Goal: Task Accomplishment & Management: Use online tool/utility

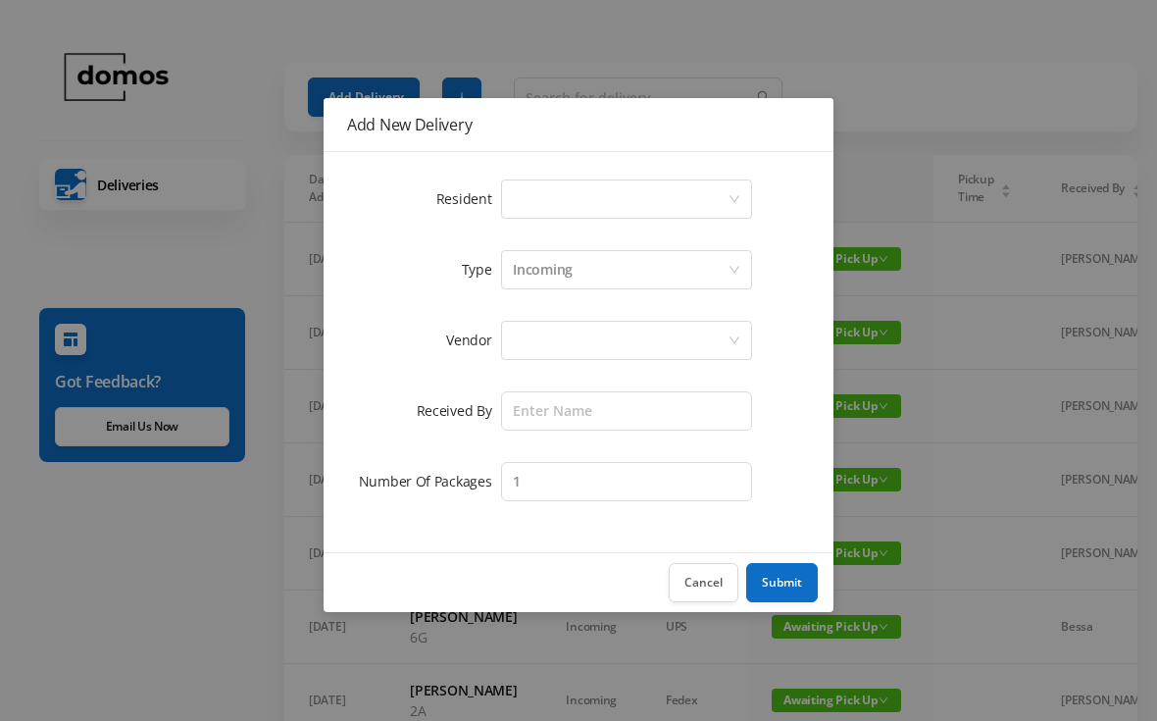
click at [600, 201] on div "Select a person" at bounding box center [620, 198] width 215 height 37
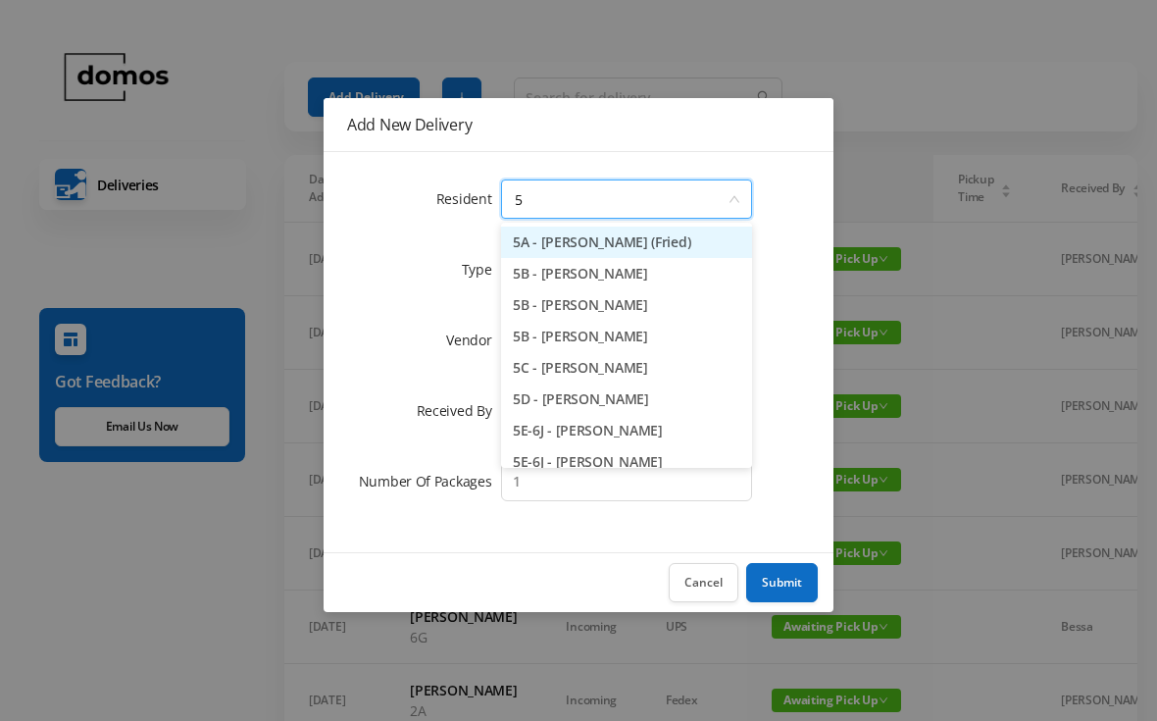
type input "5d"
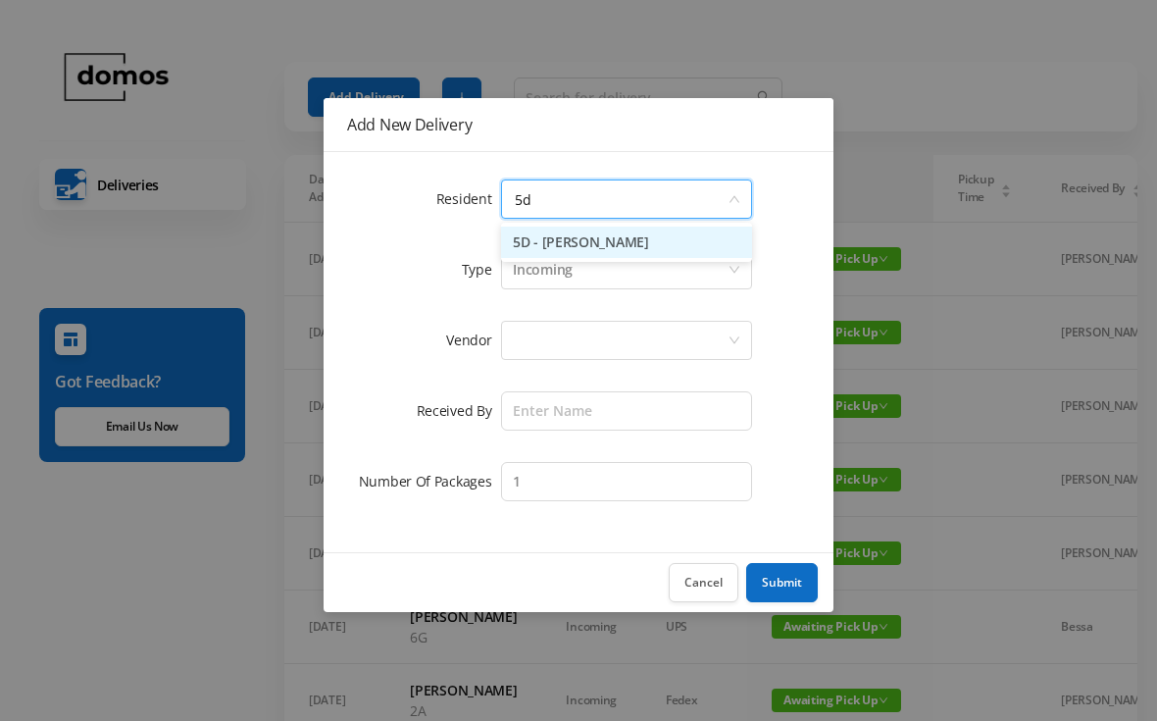
click at [641, 239] on li "5D - [PERSON_NAME]" at bounding box center [626, 242] width 251 height 31
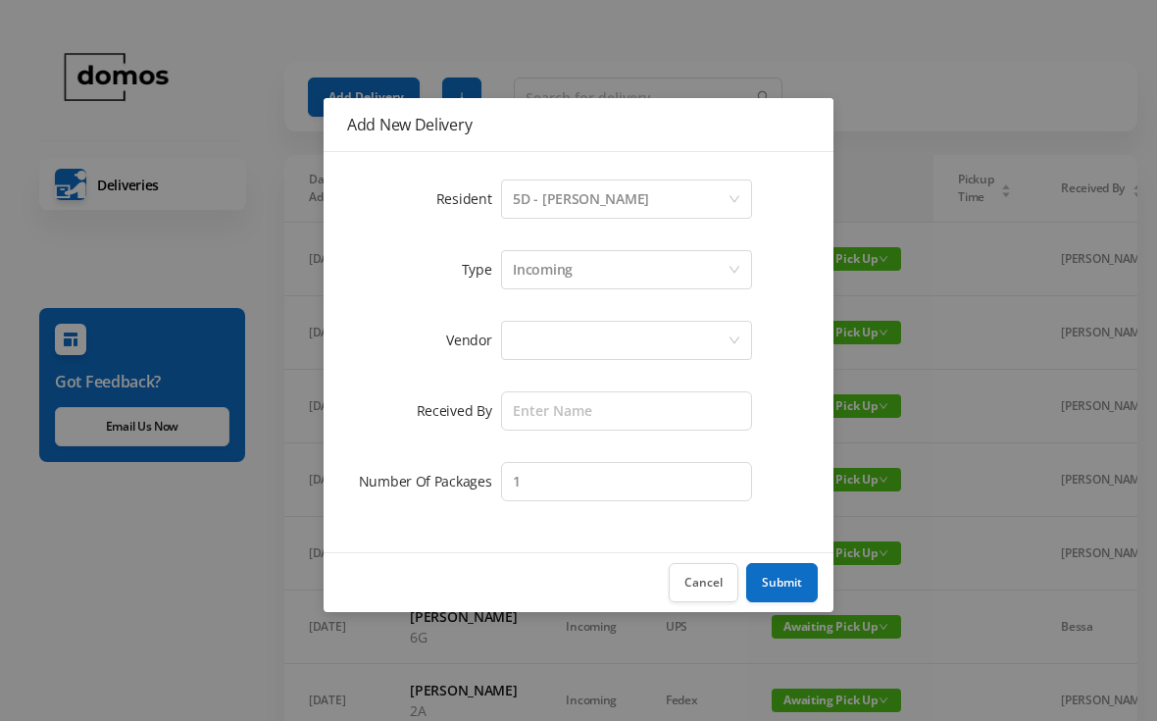
click at [636, 337] on div at bounding box center [620, 340] width 215 height 37
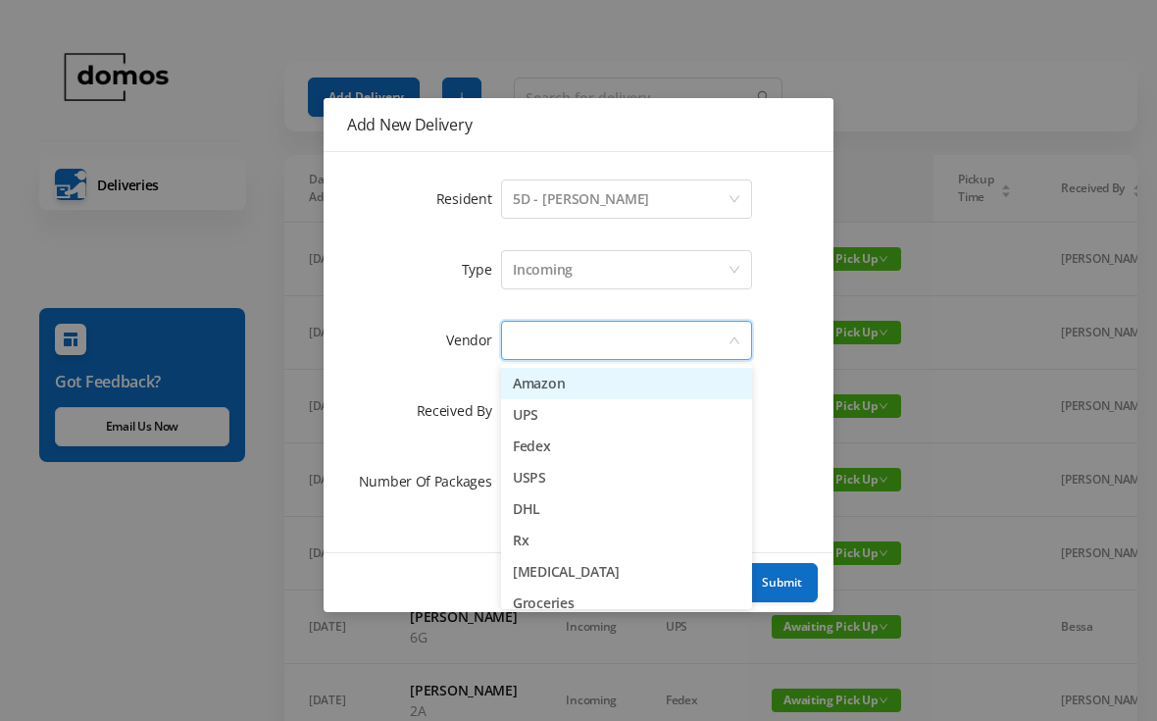
click at [601, 381] on li "Amazon" at bounding box center [626, 383] width 251 height 31
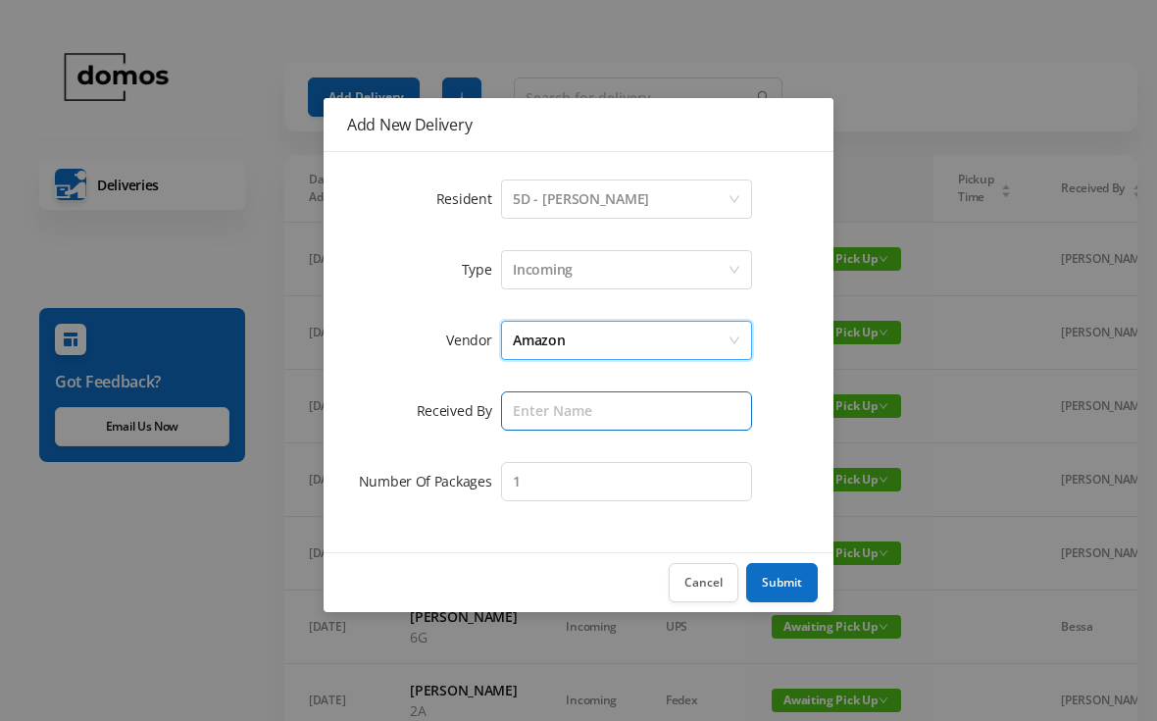
click at [623, 404] on input "text" at bounding box center [626, 410] width 251 height 39
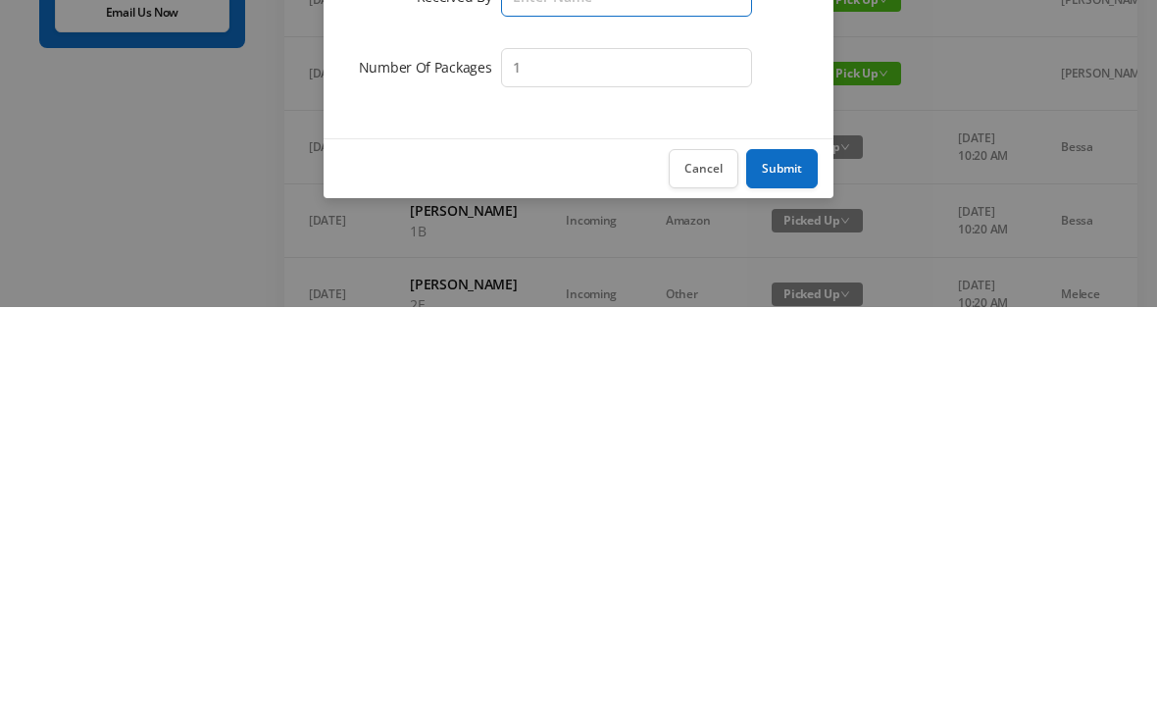
scroll to position [305, 0]
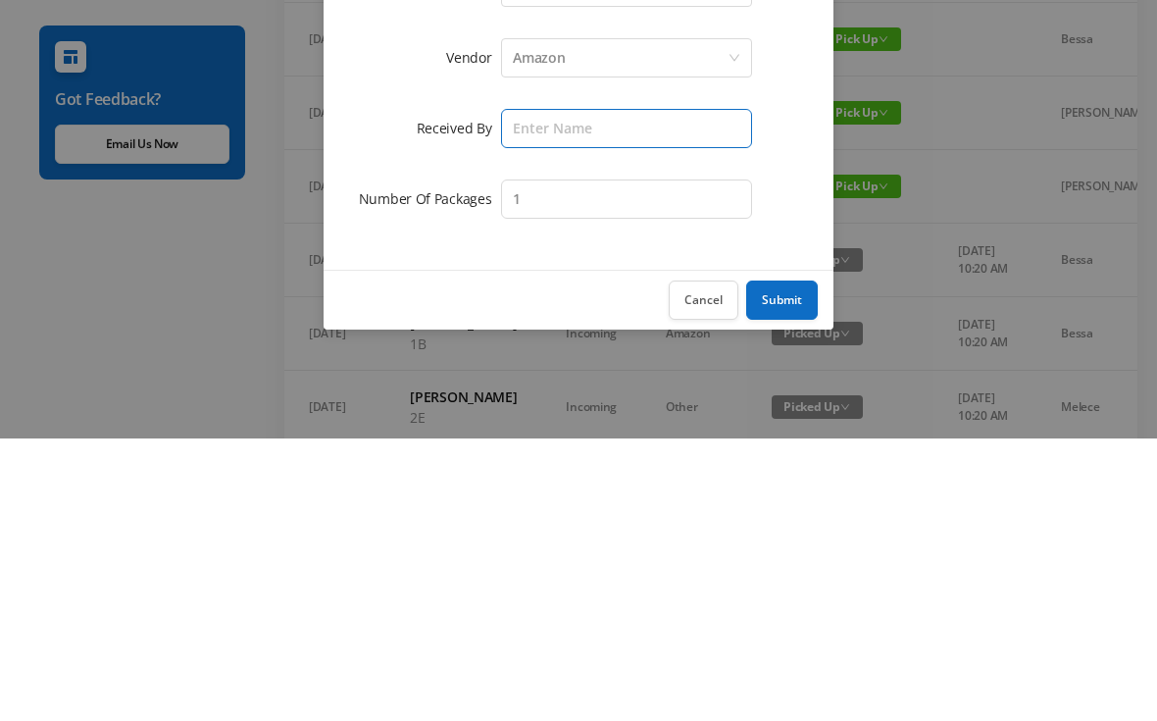
click at [684, 391] on input "text" at bounding box center [626, 410] width 251 height 39
type input "Bessa"
click at [794, 563] on button "Submit" at bounding box center [782, 582] width 72 height 39
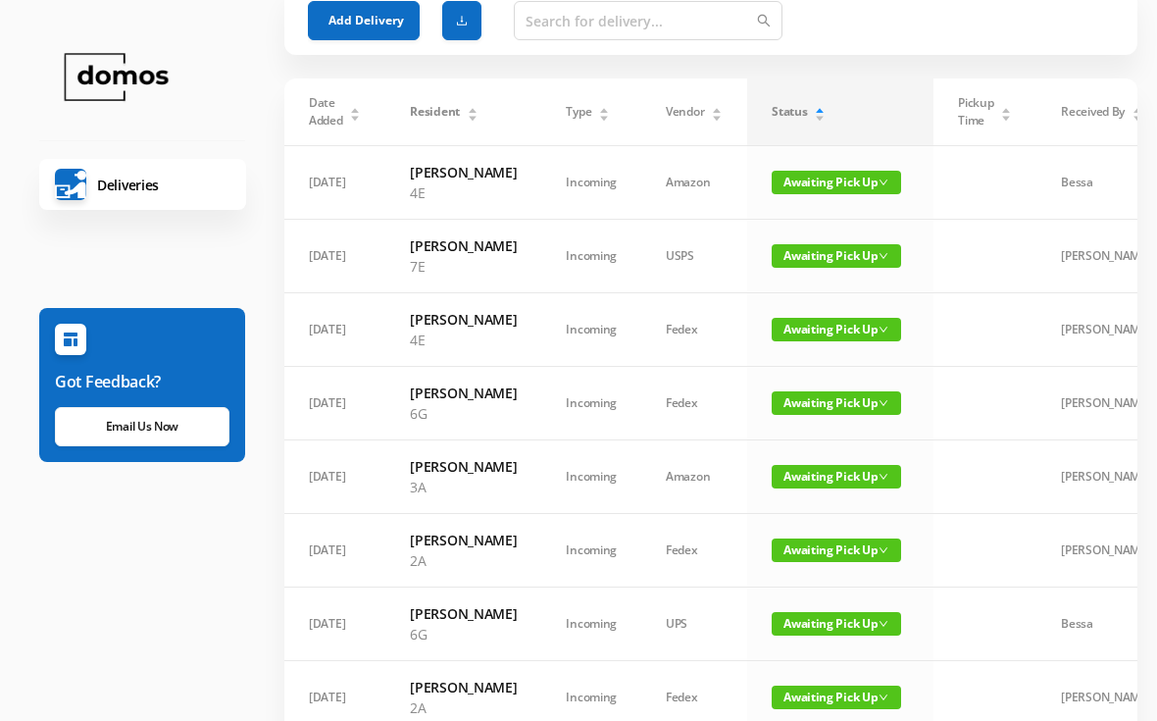
scroll to position [0, 0]
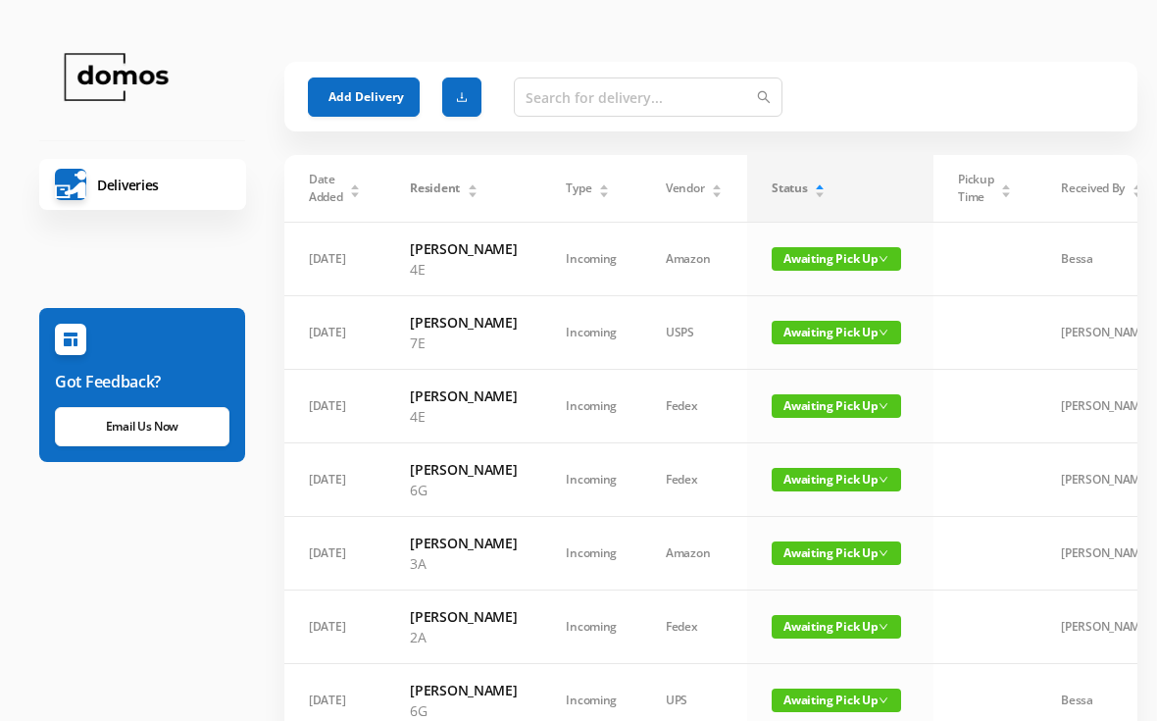
click at [364, 93] on button "Add Delivery" at bounding box center [364, 96] width 112 height 39
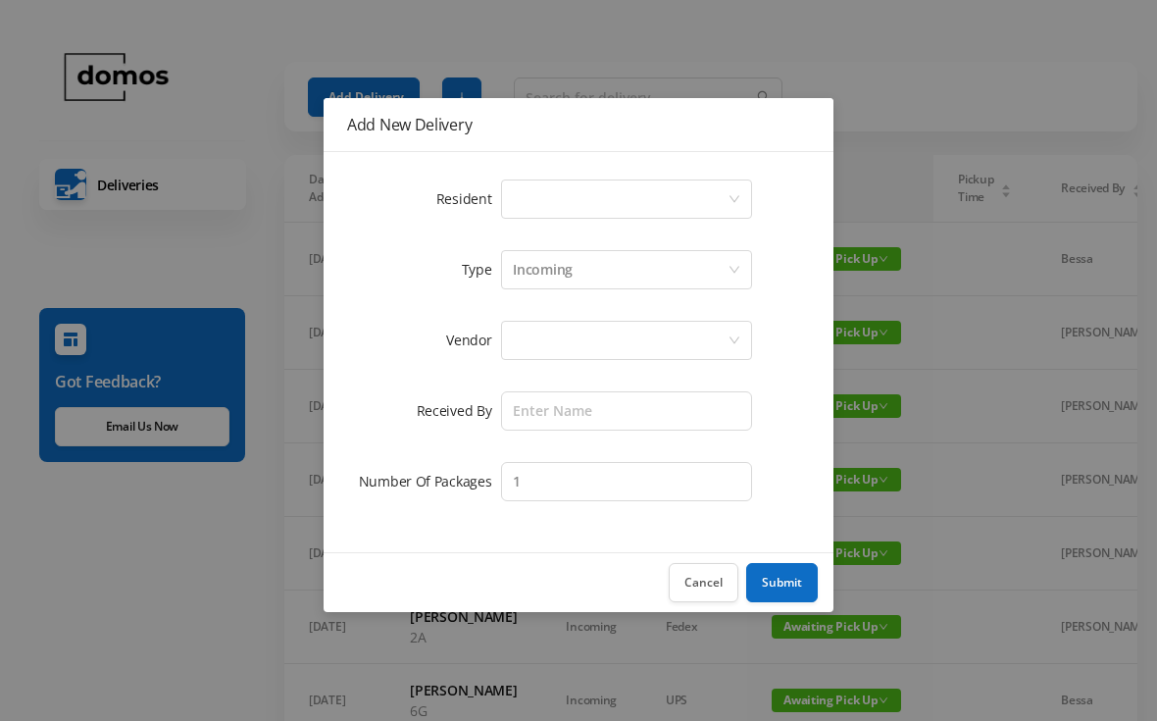
click at [562, 204] on div "Select a person" at bounding box center [620, 198] width 215 height 37
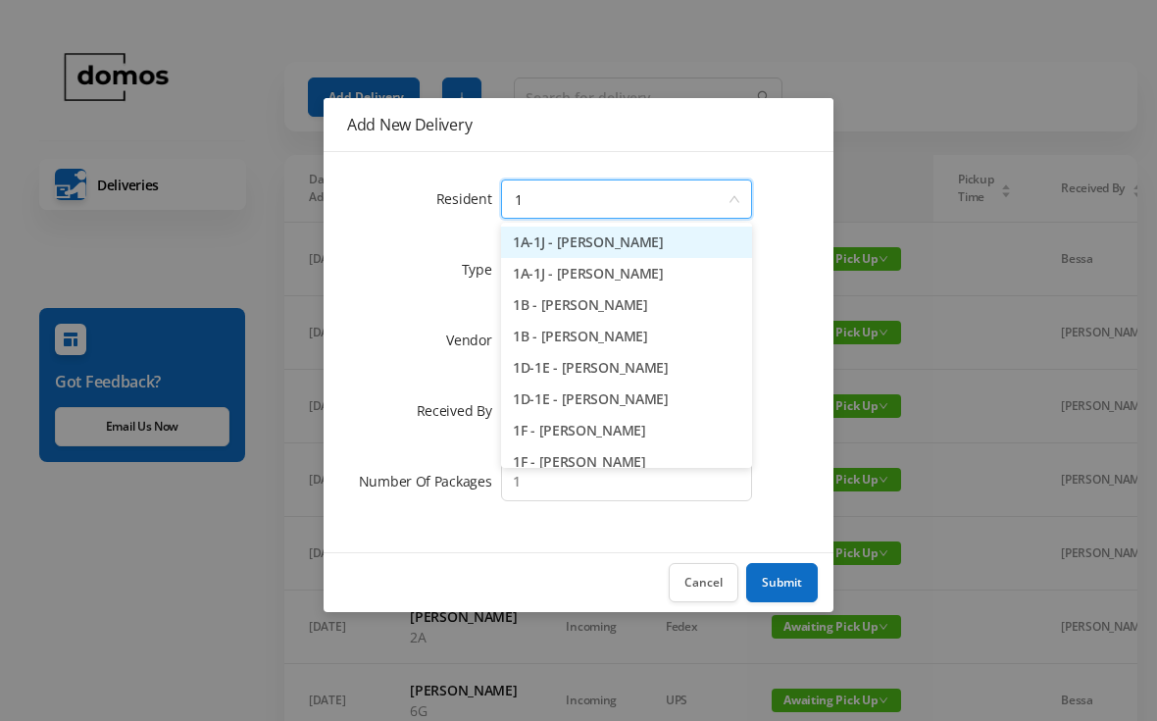
type input "1b"
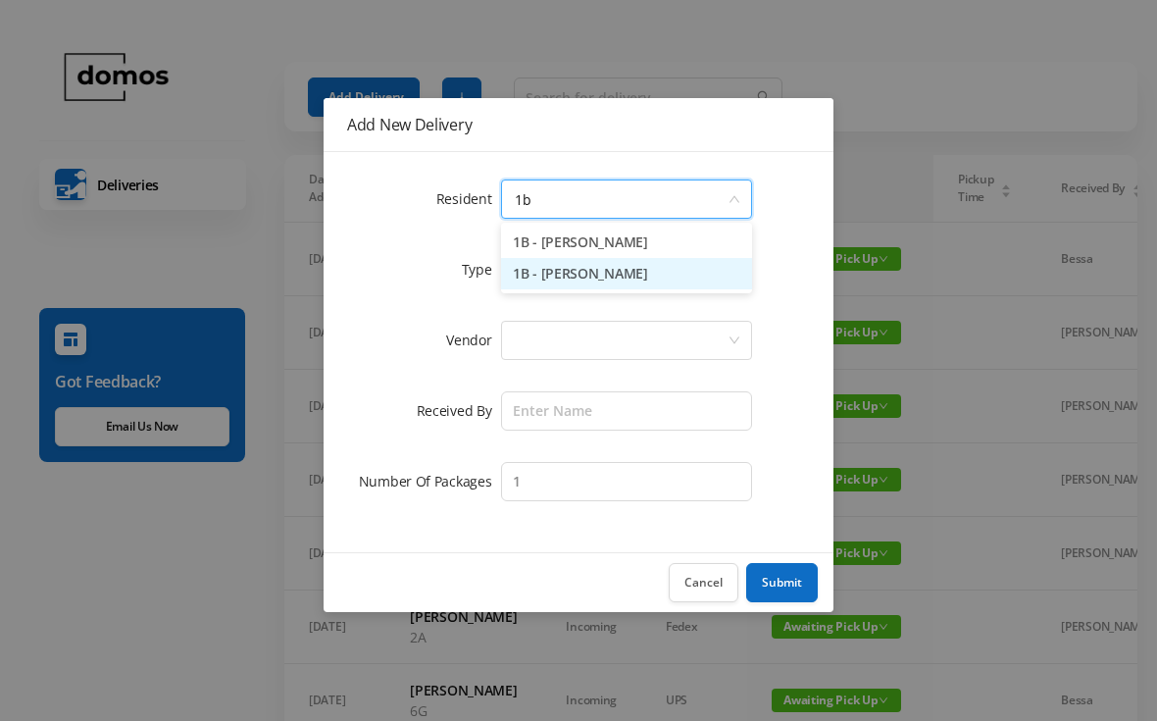
click at [611, 267] on li "1B - [PERSON_NAME]" at bounding box center [626, 273] width 251 height 31
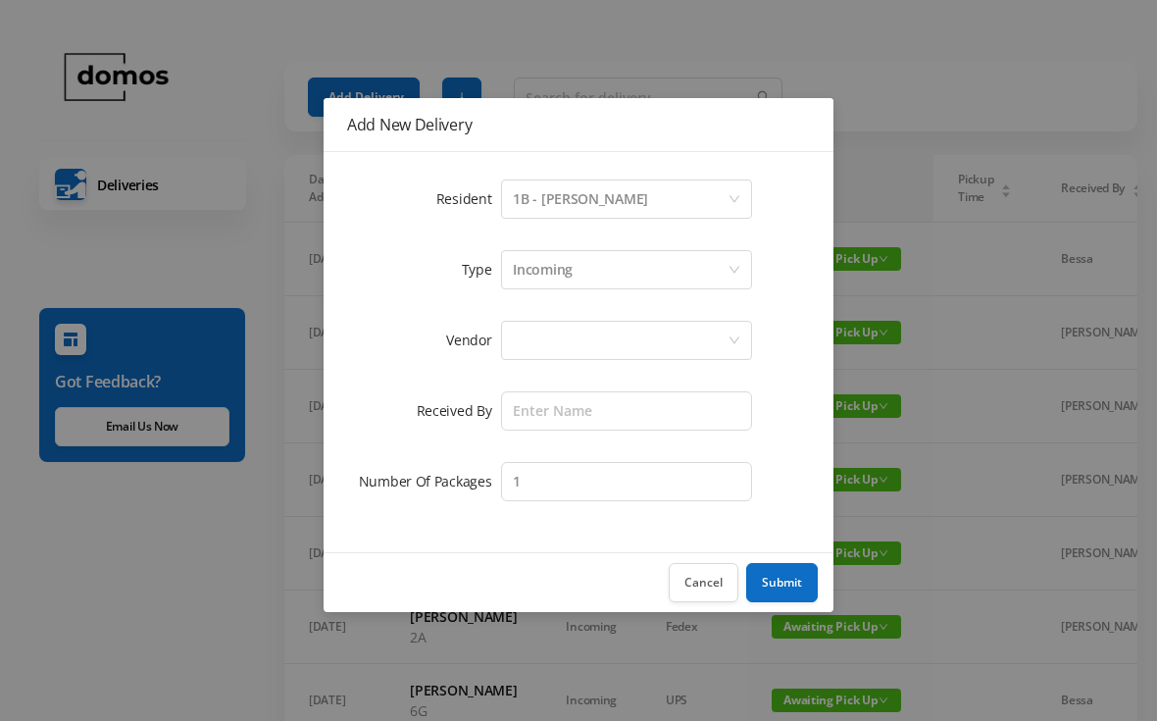
click at [613, 344] on div at bounding box center [620, 340] width 215 height 37
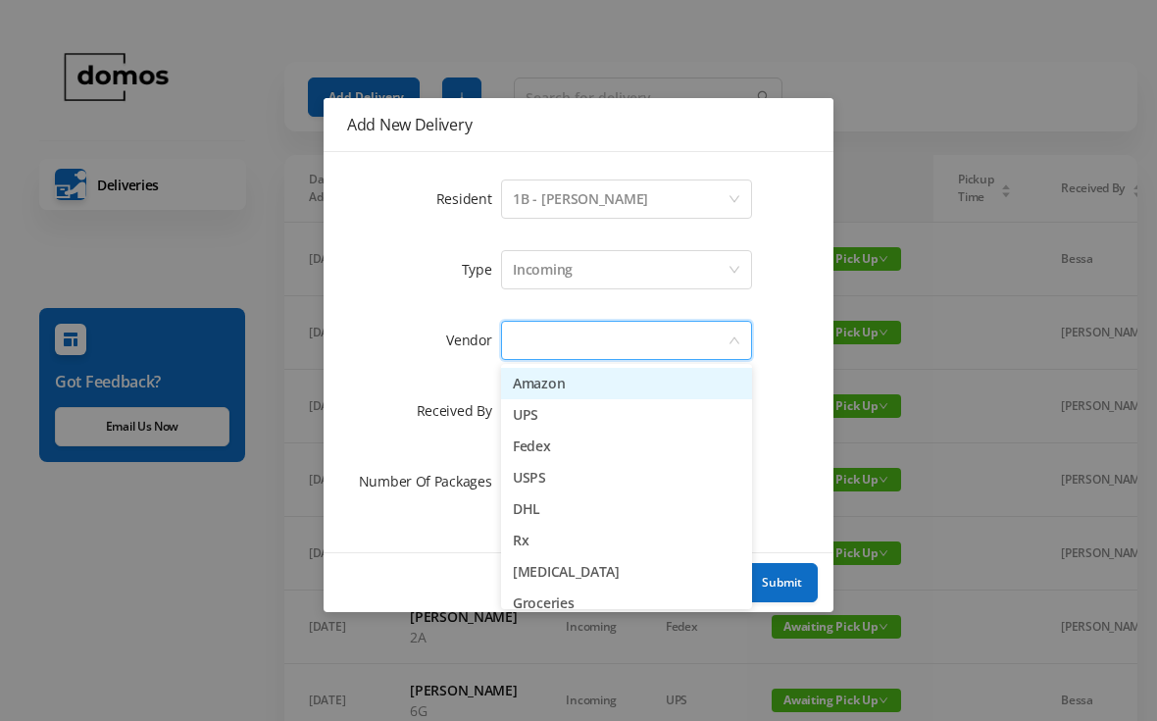
click at [593, 392] on li "Amazon" at bounding box center [626, 383] width 251 height 31
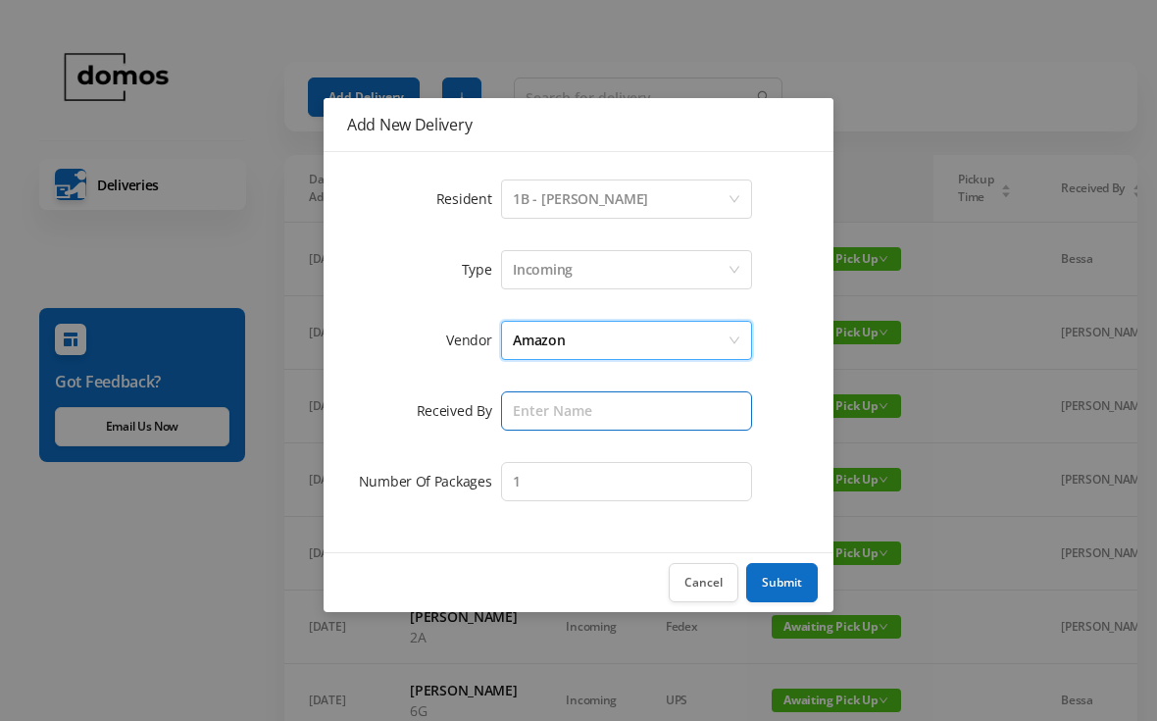
click at [605, 407] on input "text" at bounding box center [626, 410] width 251 height 39
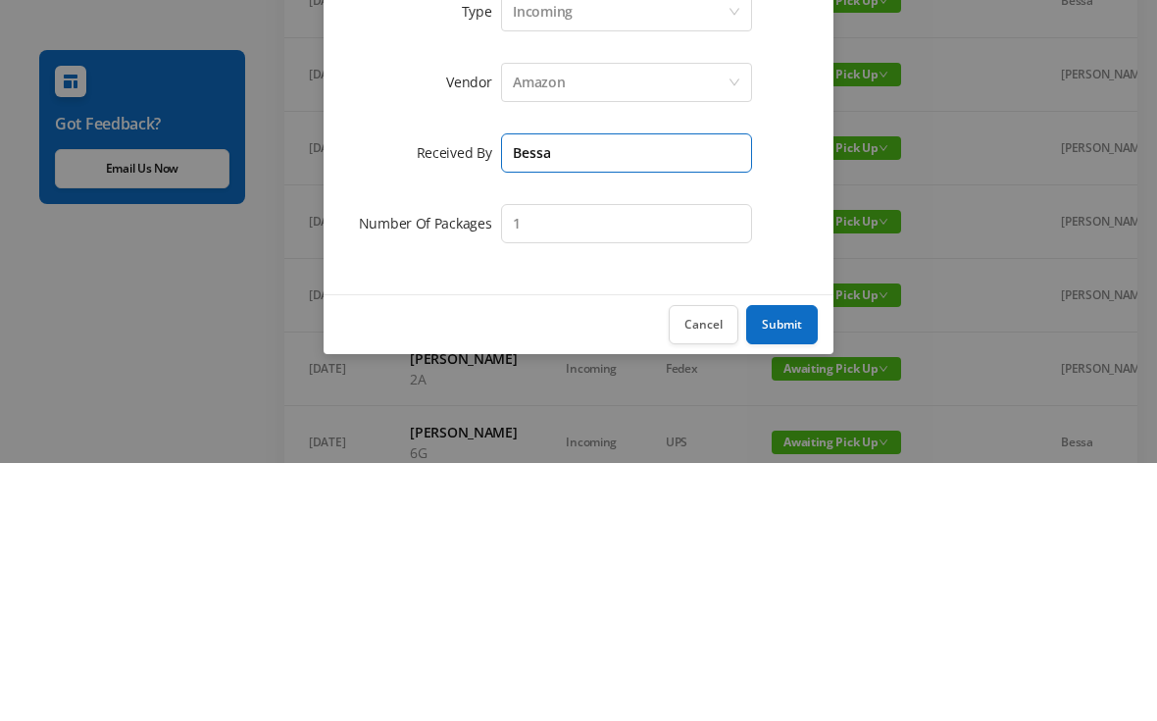
type input "Bessa"
click at [615, 462] on input "1" at bounding box center [626, 481] width 251 height 39
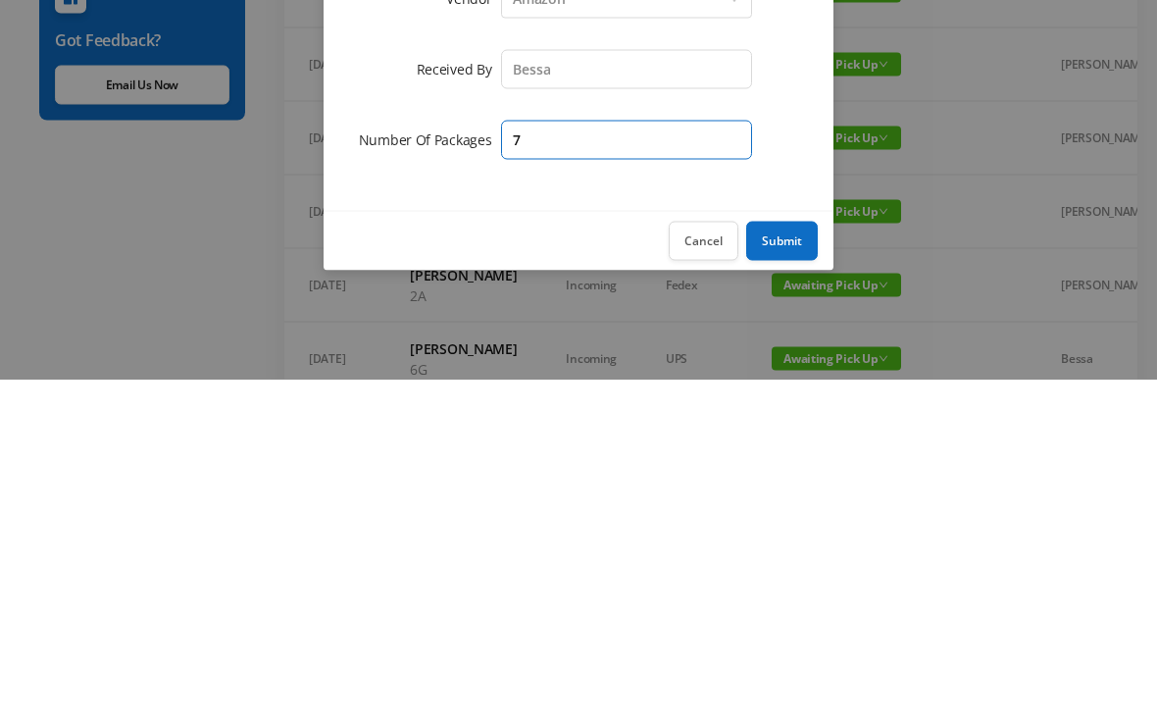
type input "7"
click at [787, 563] on button "Submit" at bounding box center [782, 582] width 72 height 39
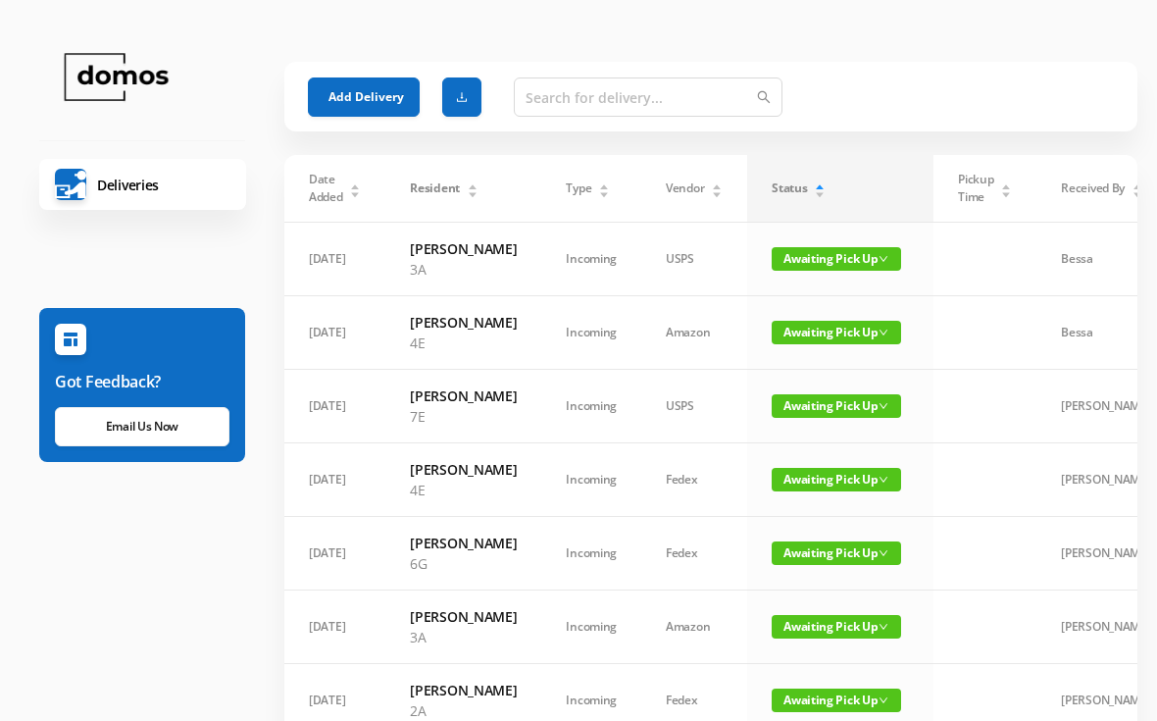
click at [377, 90] on button "Add Delivery" at bounding box center [364, 96] width 112 height 39
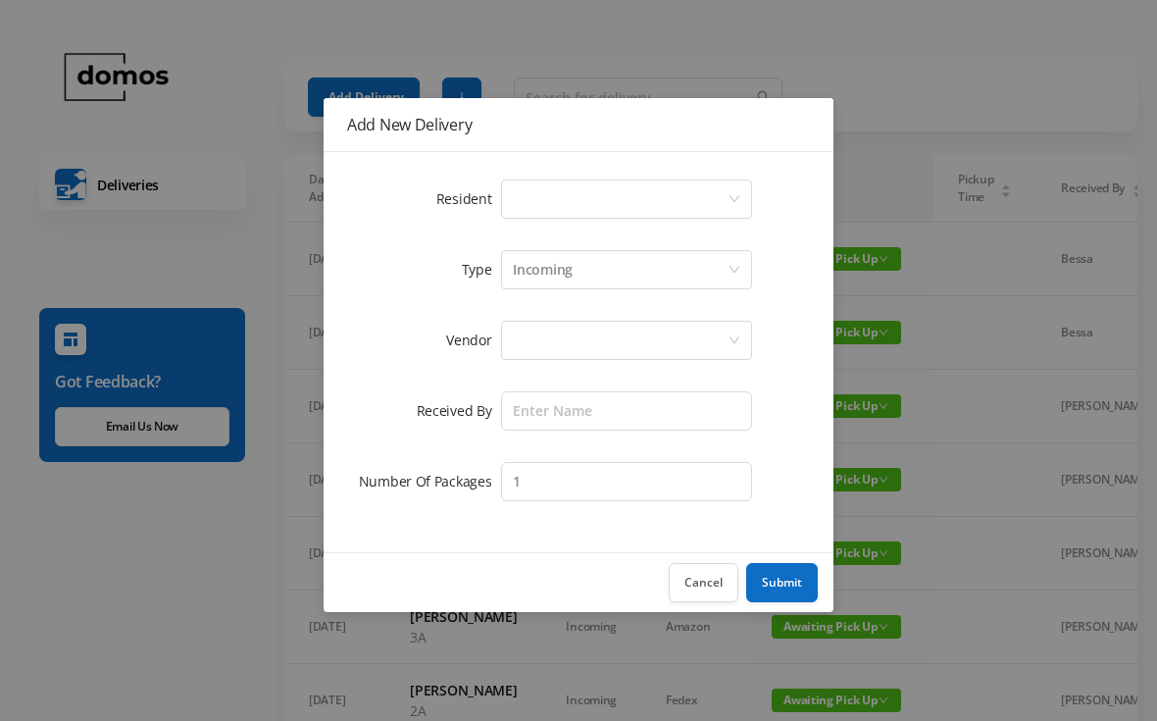
click at [570, 199] on div "Select a person" at bounding box center [620, 198] width 215 height 37
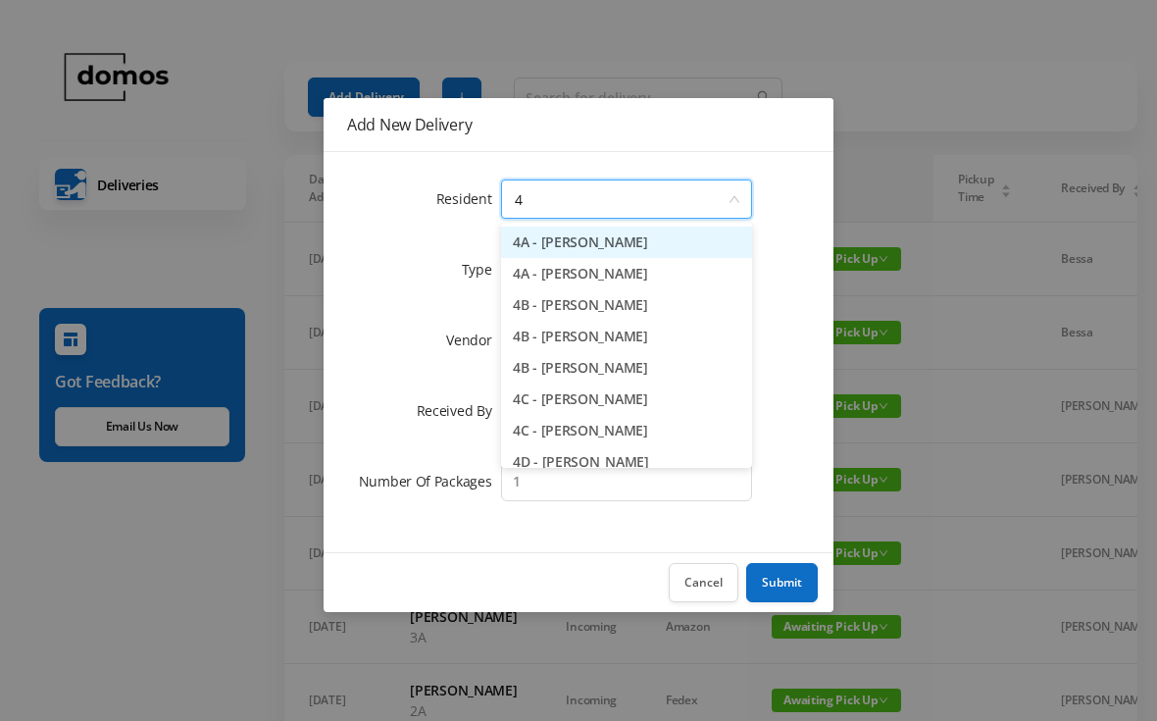
type input "4f"
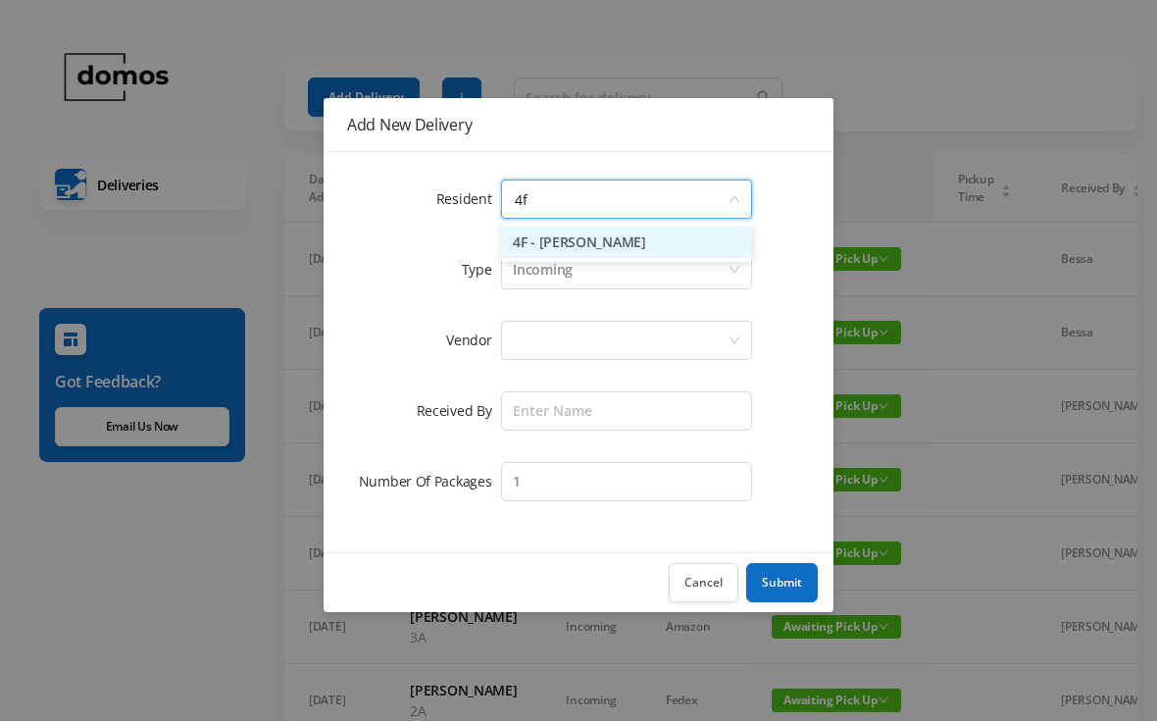
click at [658, 242] on li "4F - [PERSON_NAME]" at bounding box center [626, 242] width 251 height 31
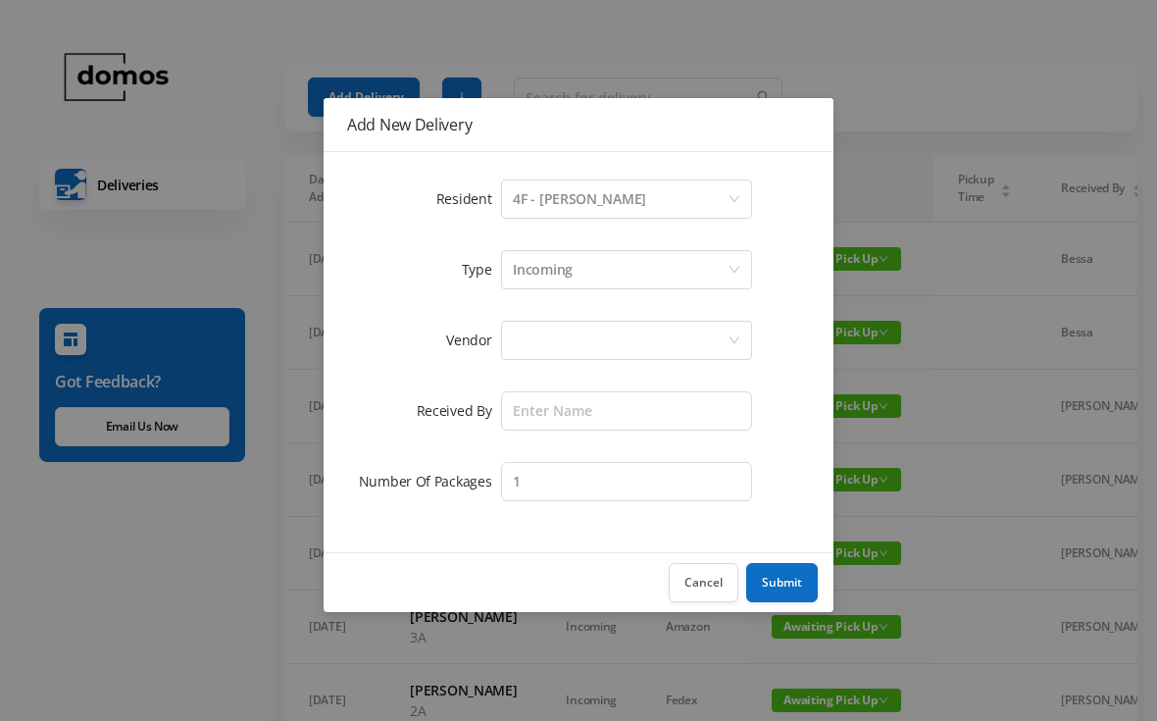
click at [634, 337] on div at bounding box center [620, 340] width 215 height 37
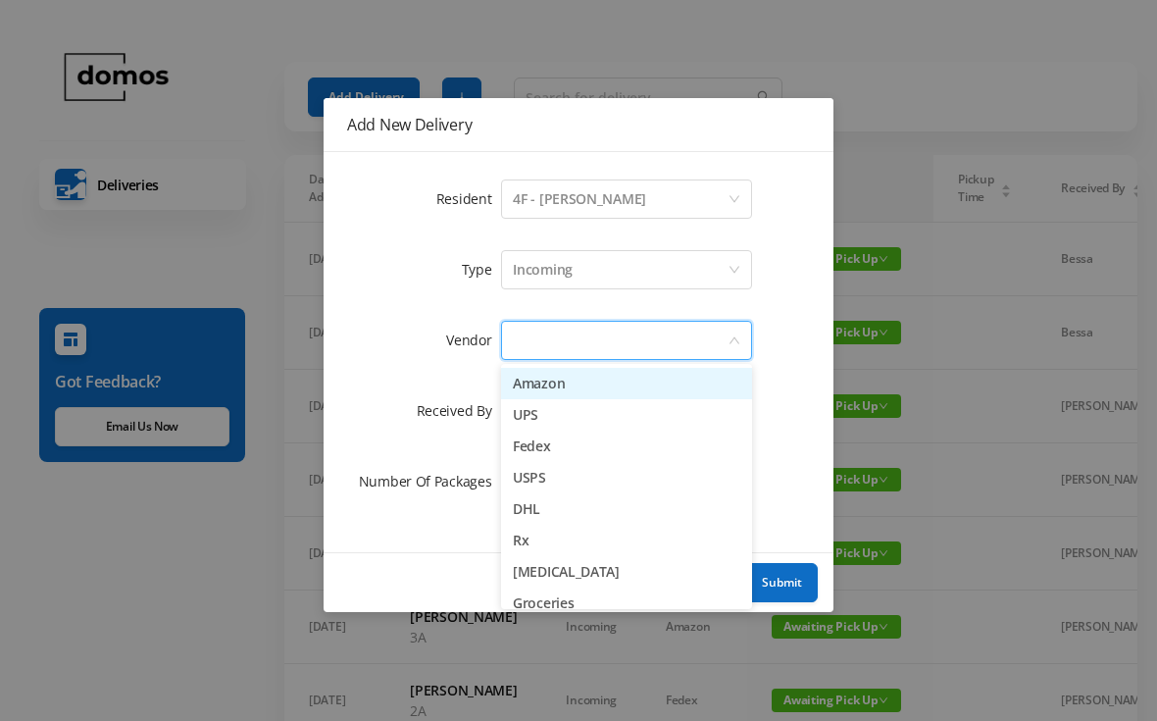
click at [599, 381] on li "Amazon" at bounding box center [626, 383] width 251 height 31
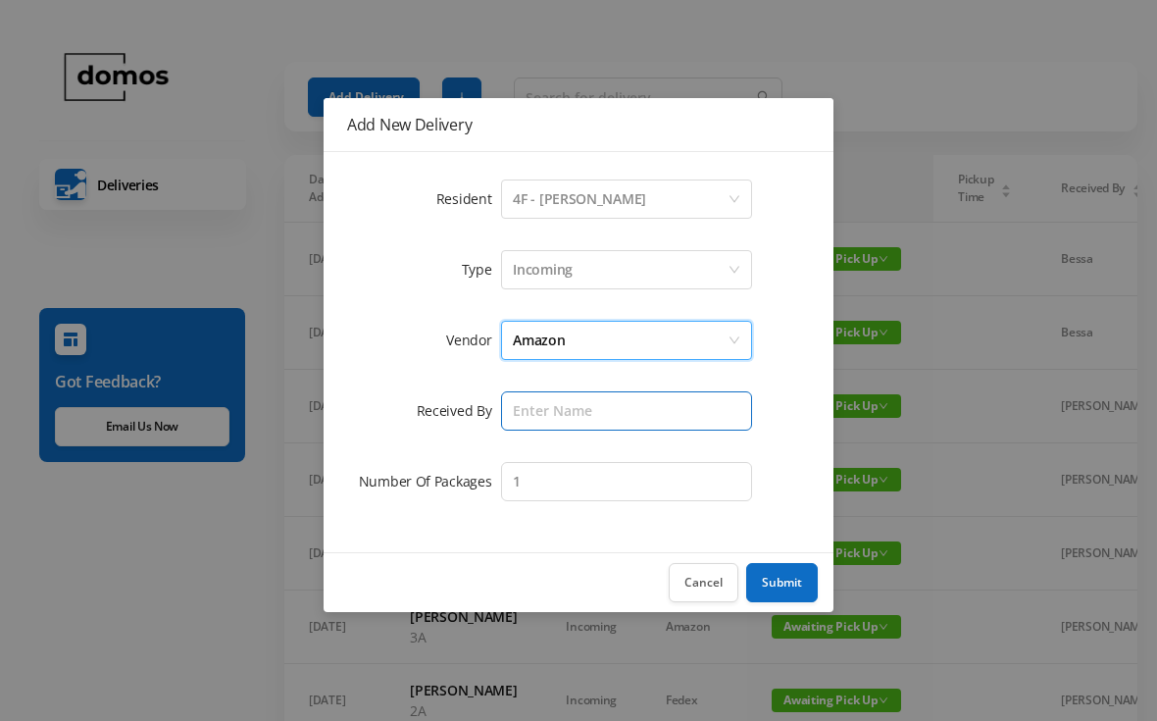
click at [639, 410] on input "text" at bounding box center [626, 410] width 251 height 39
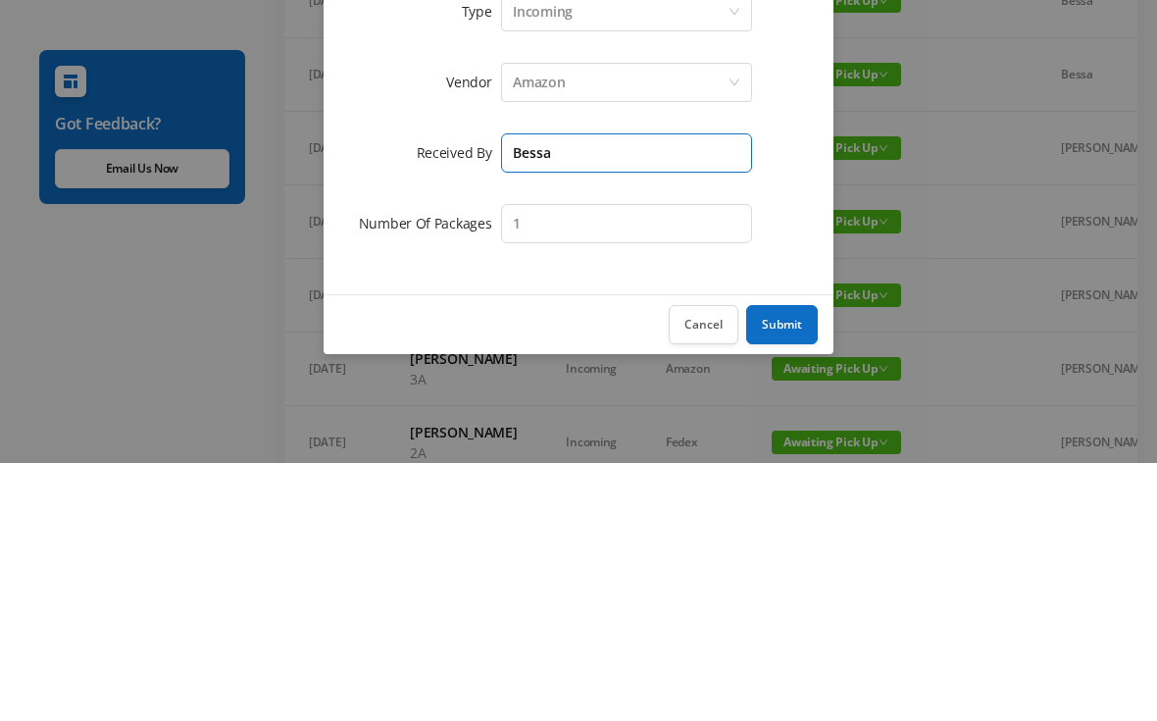
type input "Bessa"
click at [655, 462] on input "1" at bounding box center [626, 481] width 251 height 39
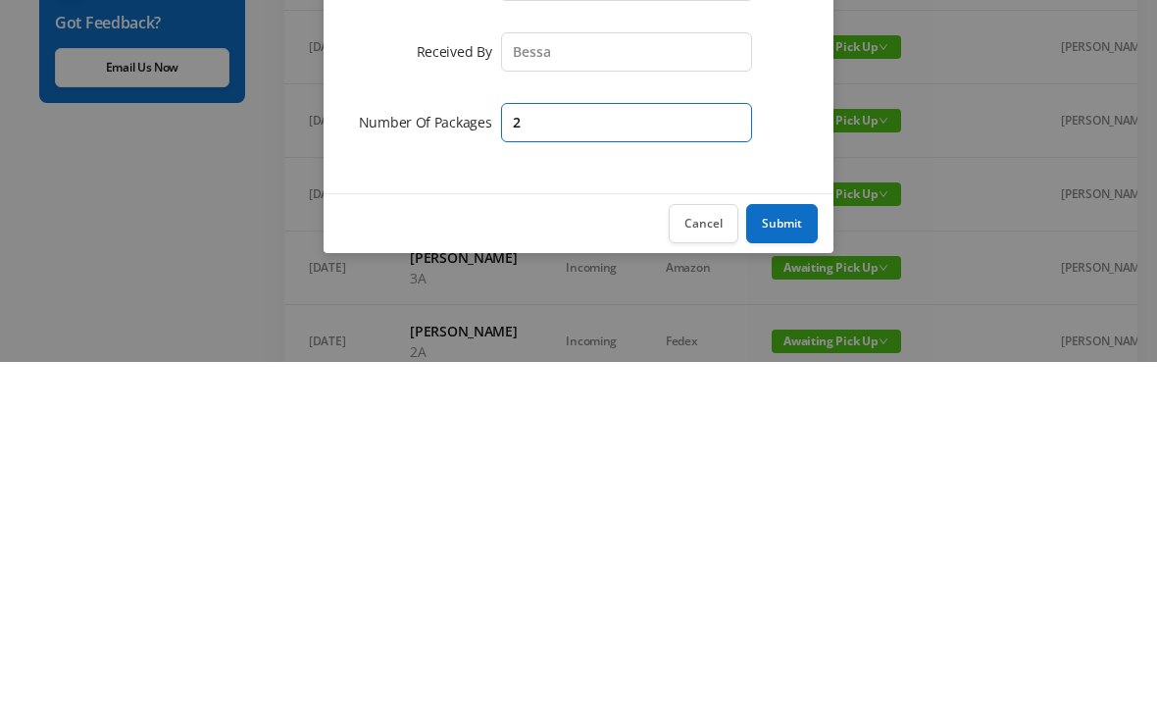
type input "2"
click at [794, 563] on button "Submit" at bounding box center [782, 582] width 72 height 39
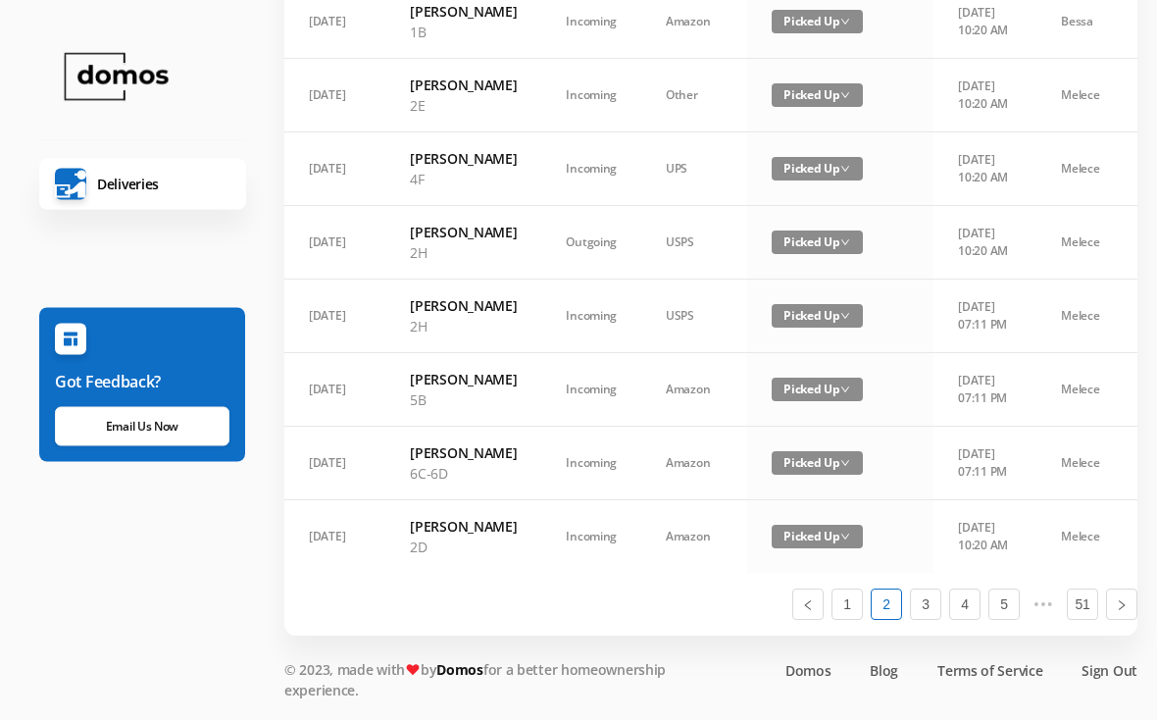
scroll to position [1455, 0]
click at [848, 620] on link "1" at bounding box center [847, 604] width 29 height 29
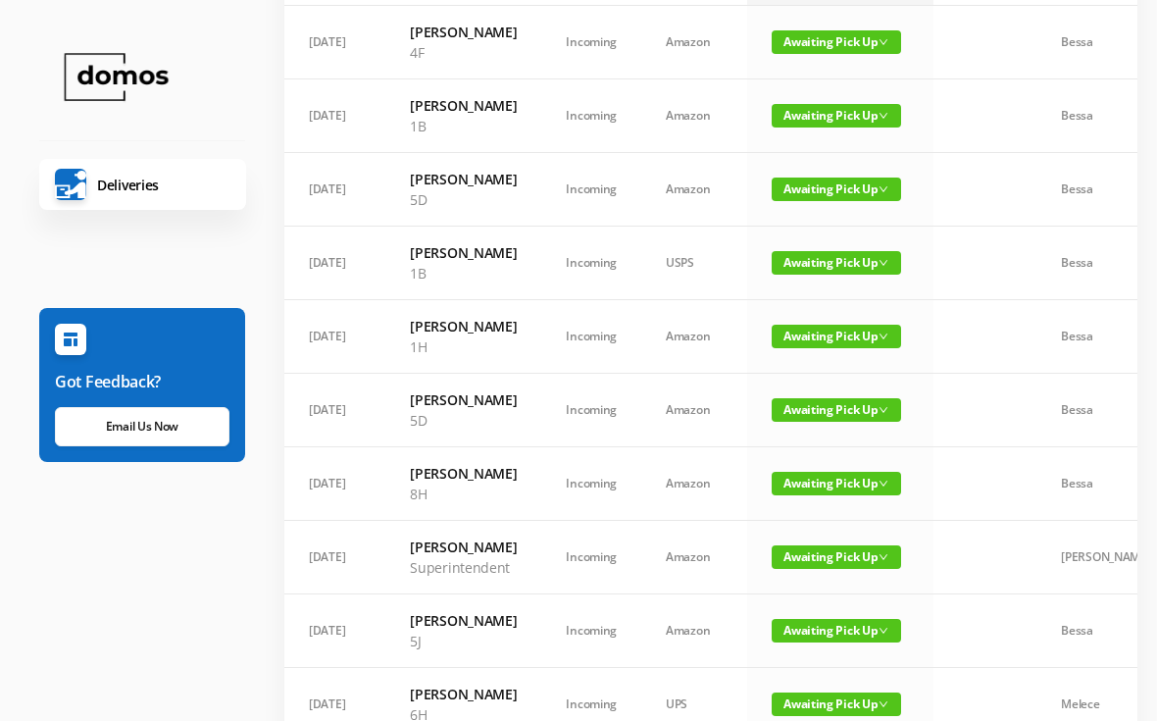
scroll to position [0, 0]
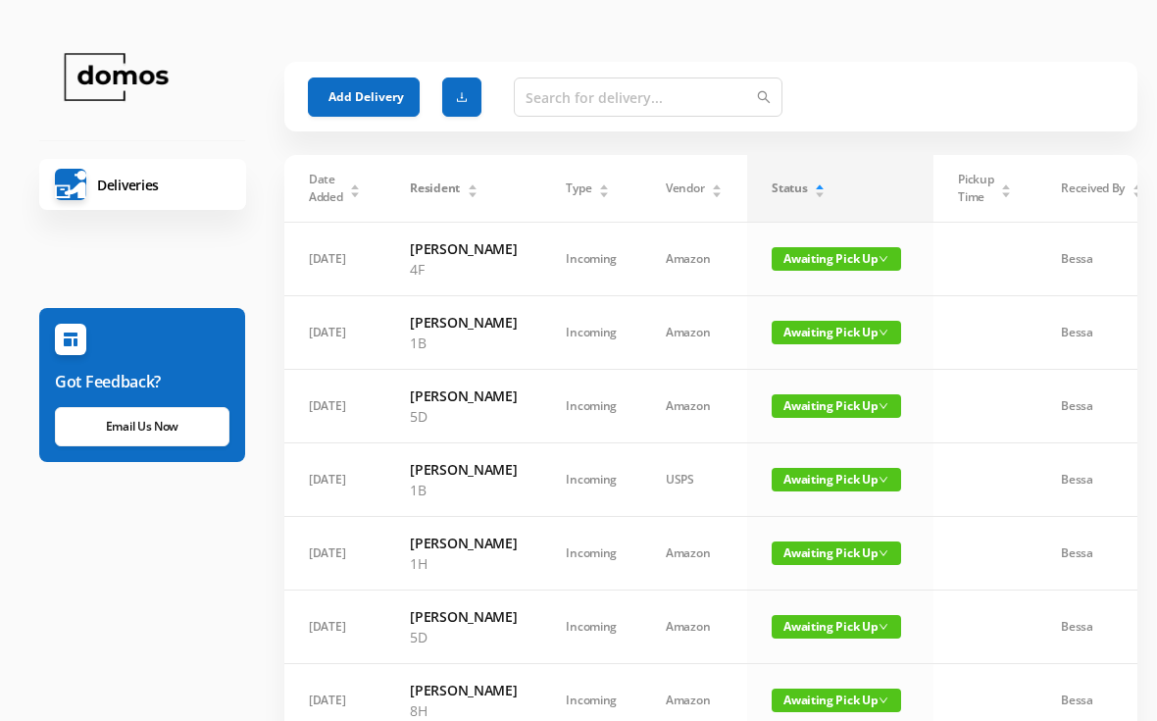
click at [370, 87] on button "Add Delivery" at bounding box center [364, 96] width 112 height 39
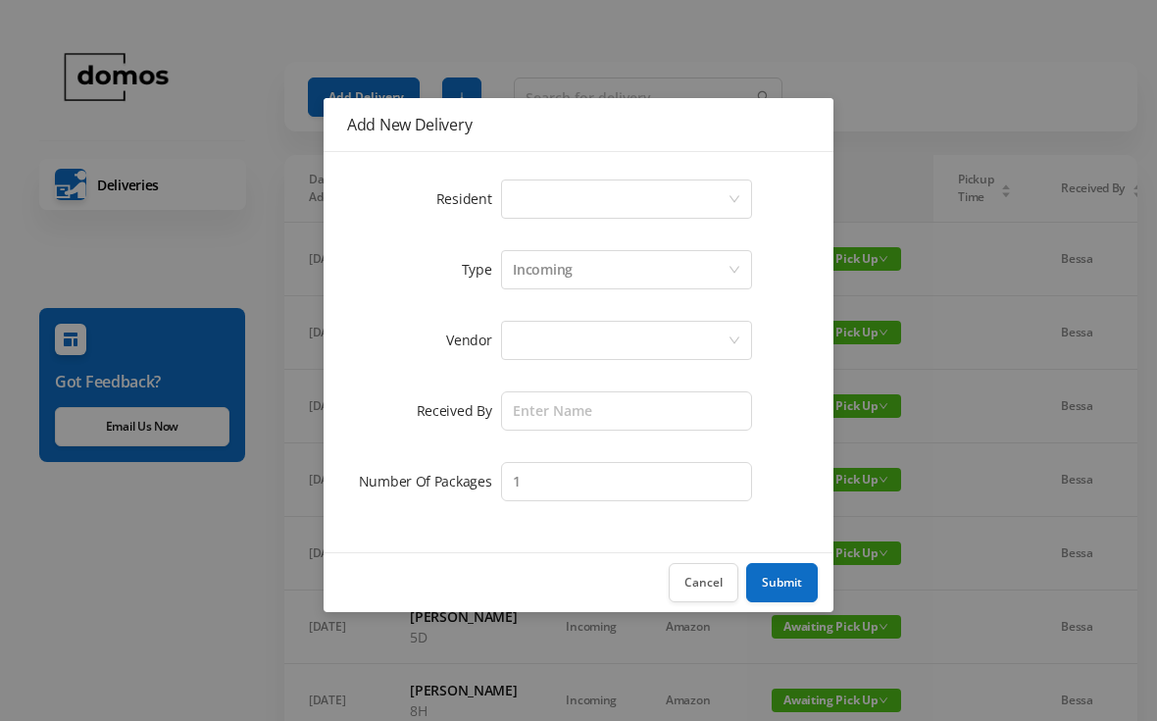
click at [588, 194] on div "Select a person" at bounding box center [620, 198] width 215 height 37
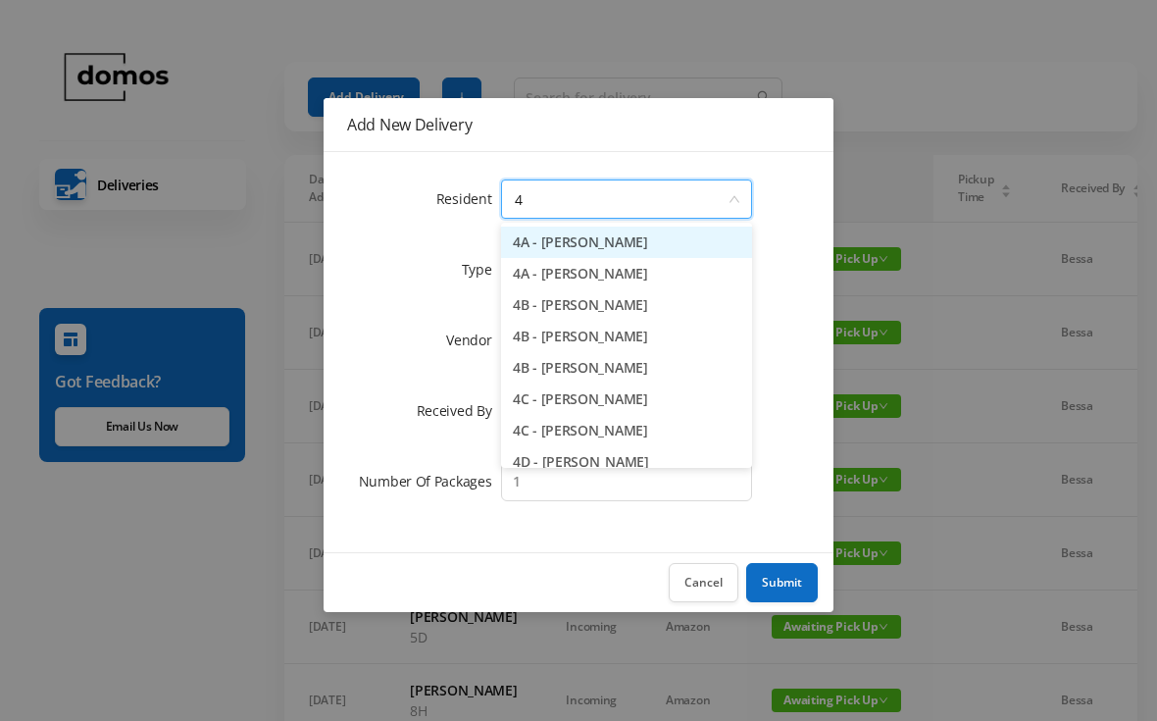
type input "4e"
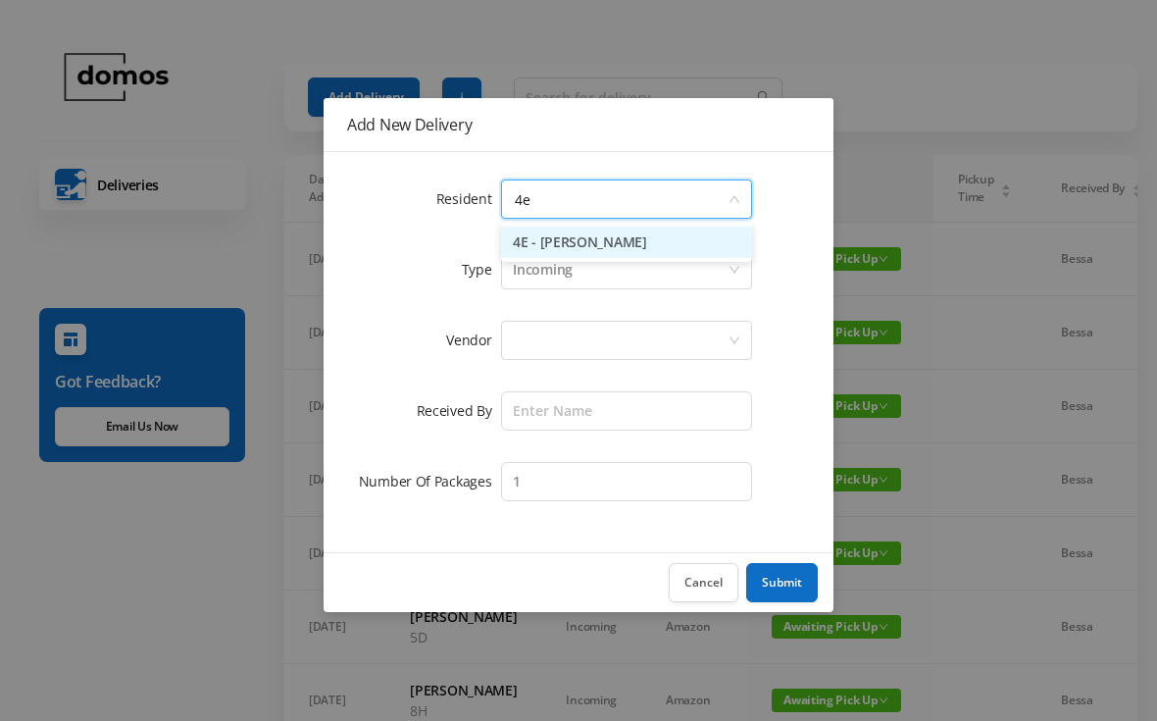
click at [641, 244] on li "4E - [PERSON_NAME]" at bounding box center [626, 242] width 251 height 31
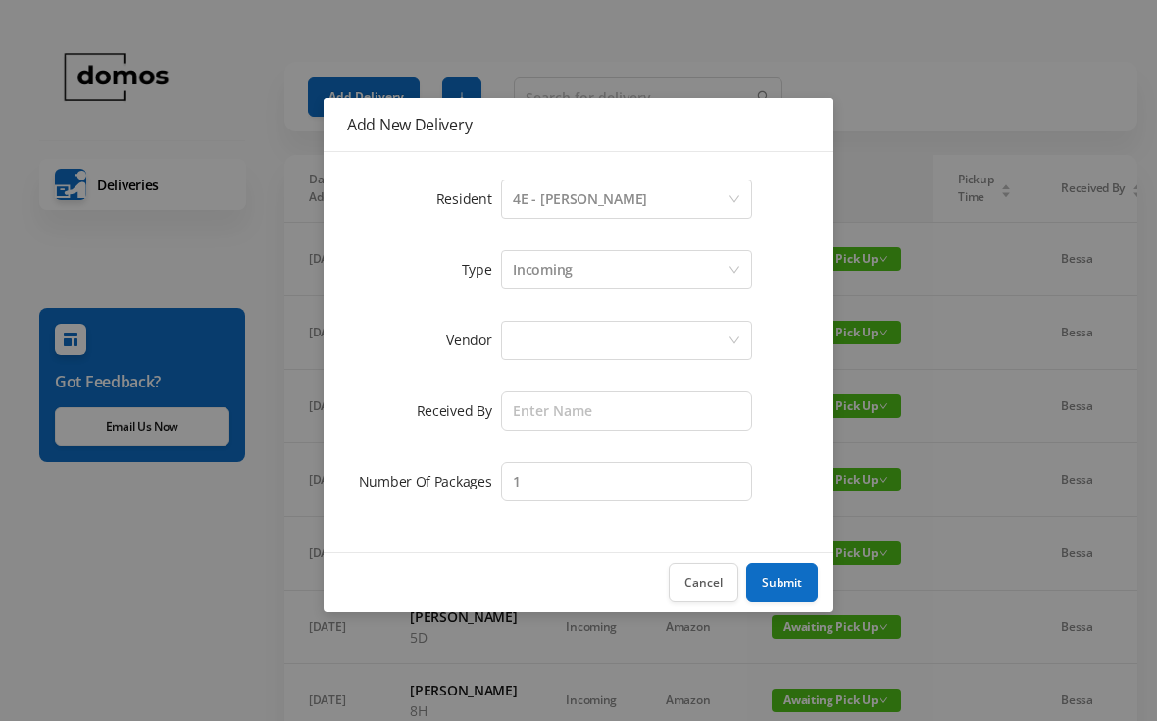
click at [629, 327] on div at bounding box center [620, 340] width 215 height 37
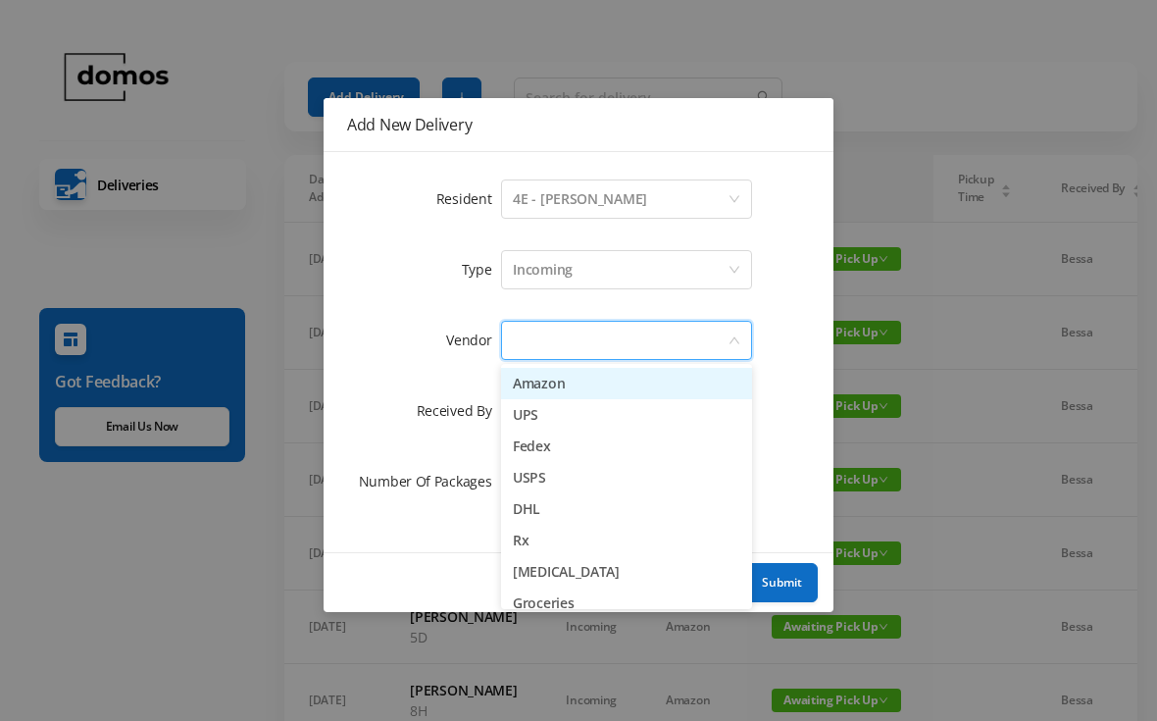
click at [588, 383] on li "Amazon" at bounding box center [626, 383] width 251 height 31
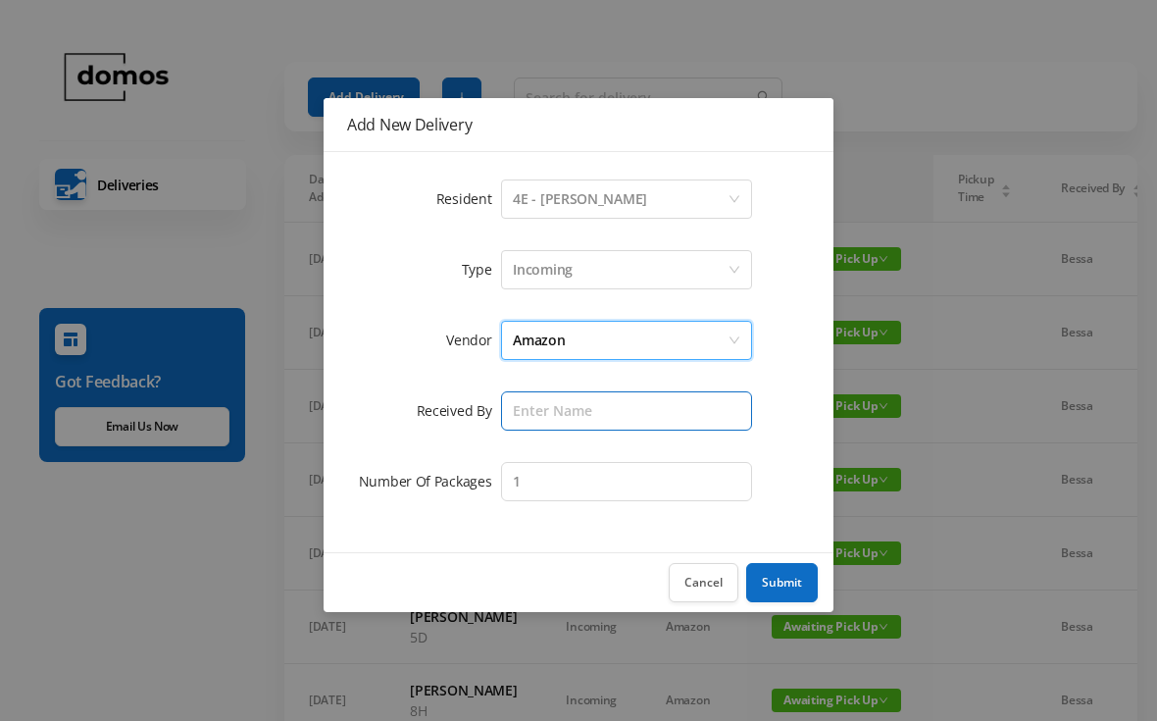
click at [622, 392] on input "text" at bounding box center [626, 410] width 251 height 39
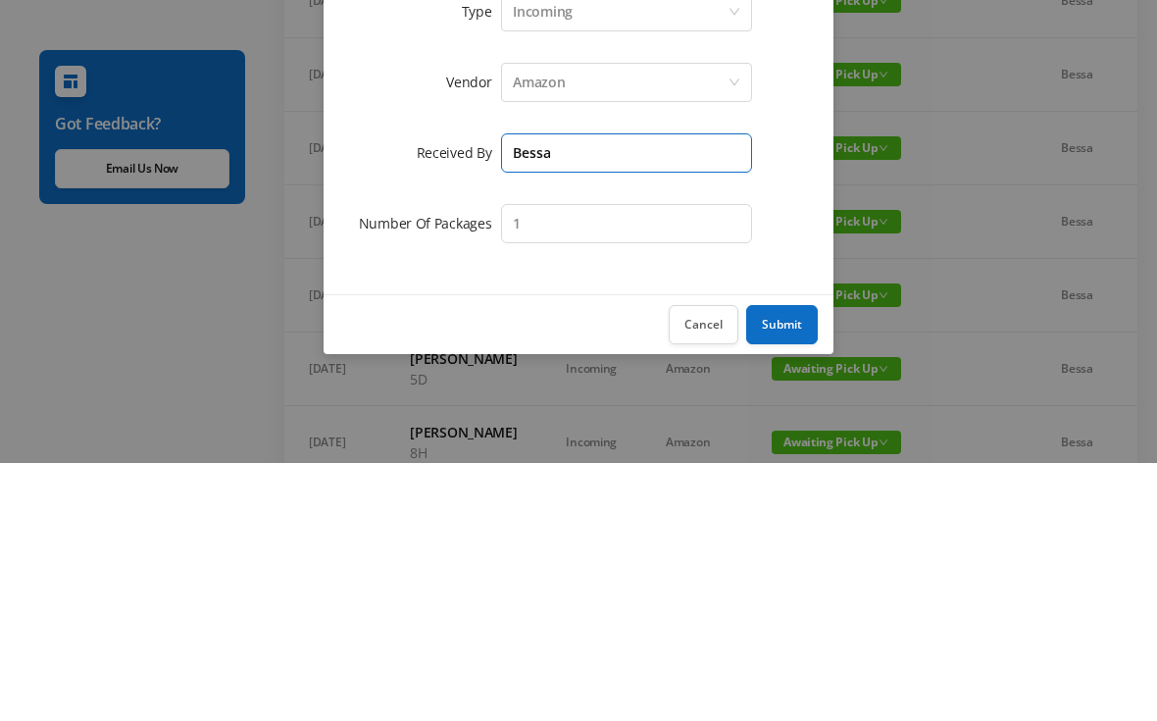
type input "Bessa"
click at [609, 462] on input "1" at bounding box center [626, 481] width 251 height 39
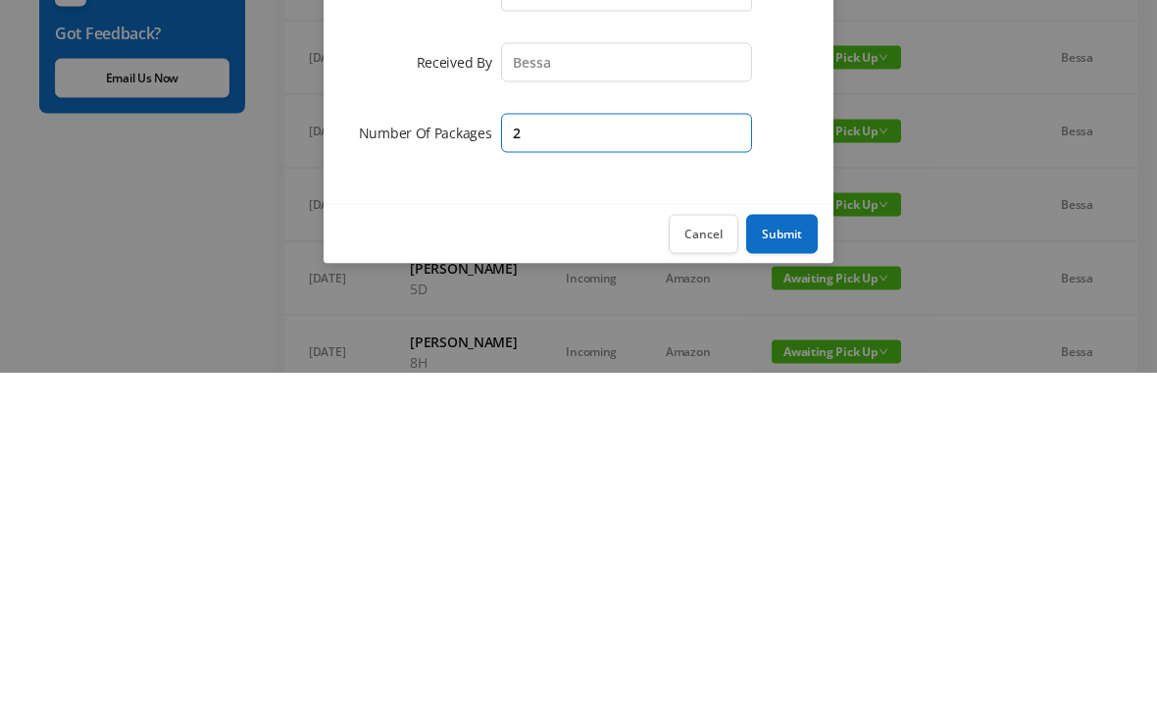
type input "2"
click at [794, 563] on button "Submit" at bounding box center [782, 582] width 72 height 39
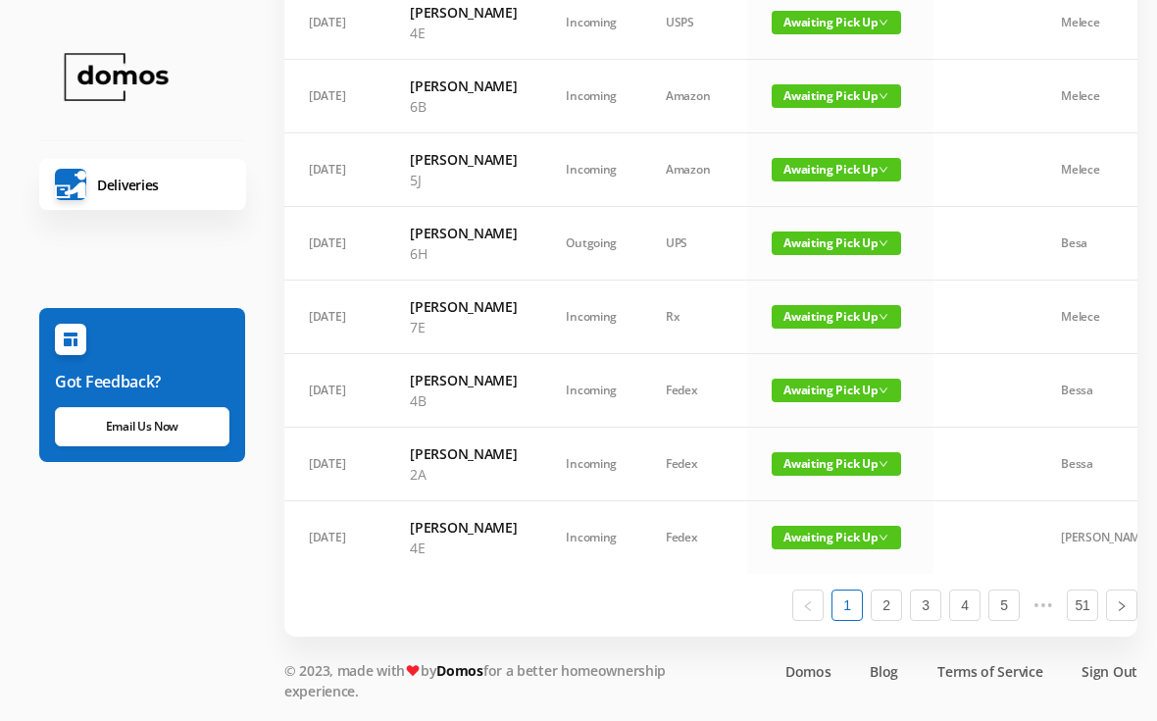
scroll to position [1228, 0]
click at [861, 620] on link "1" at bounding box center [847, 604] width 29 height 29
click at [901, 621] on li "2" at bounding box center [886, 604] width 31 height 31
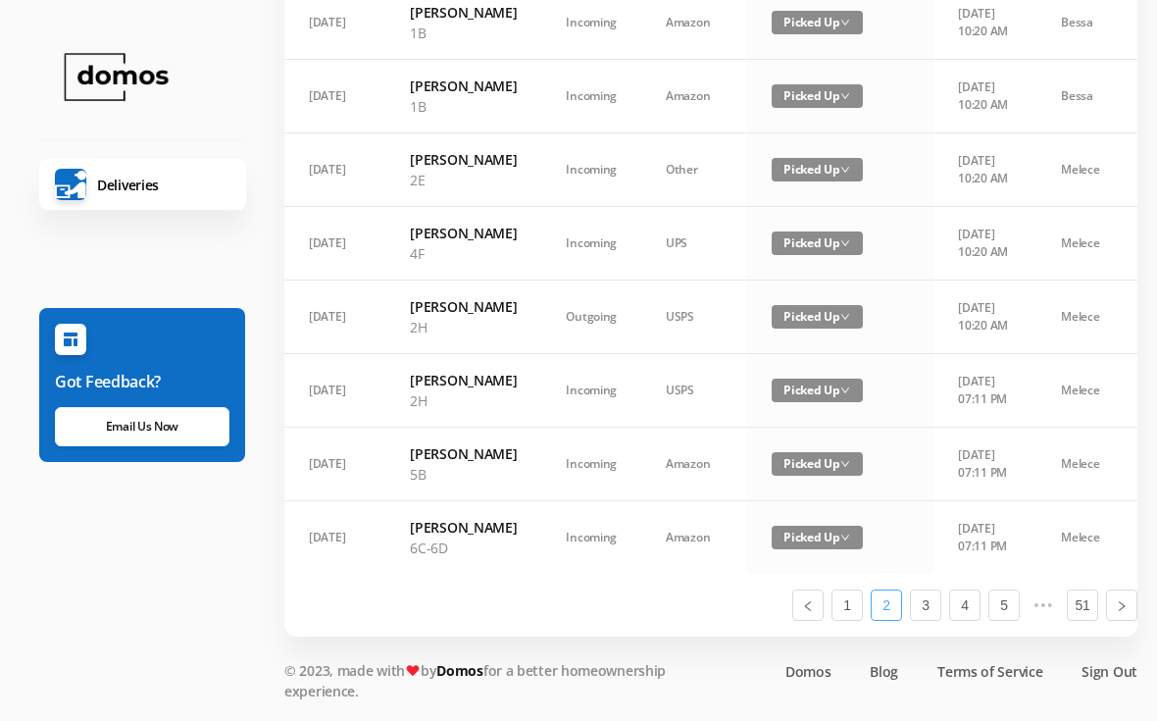
scroll to position [1413, 0]
click at [850, 620] on link "1" at bounding box center [847, 604] width 29 height 29
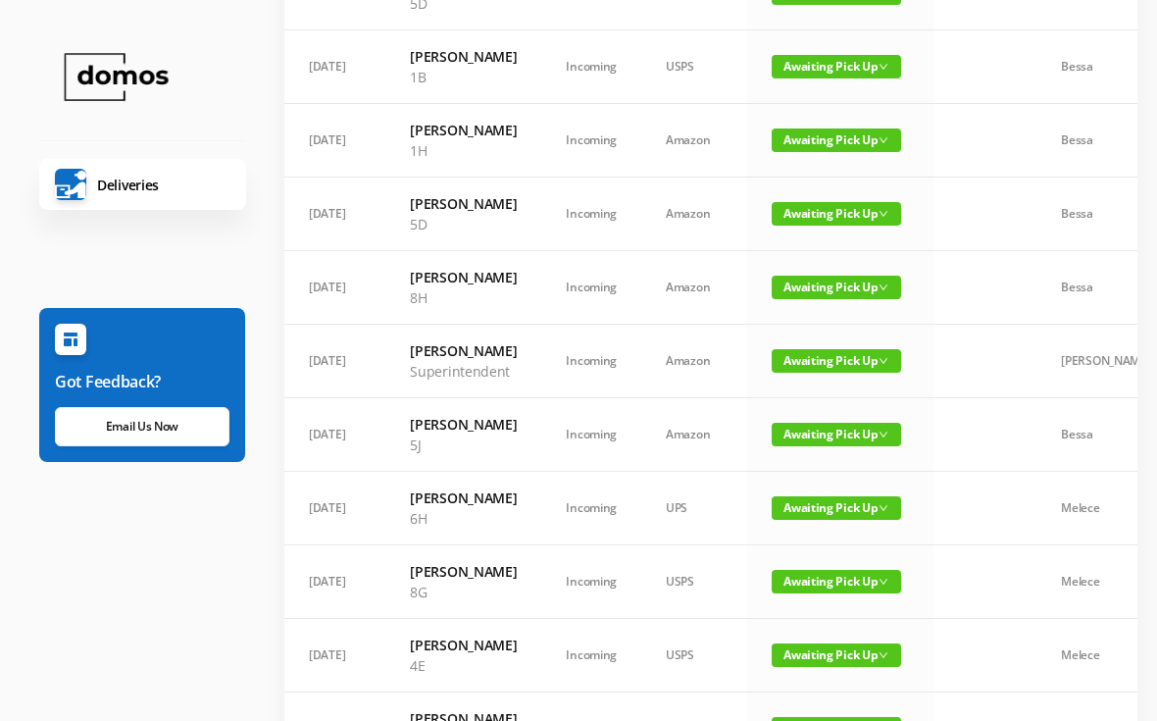
scroll to position [483, 0]
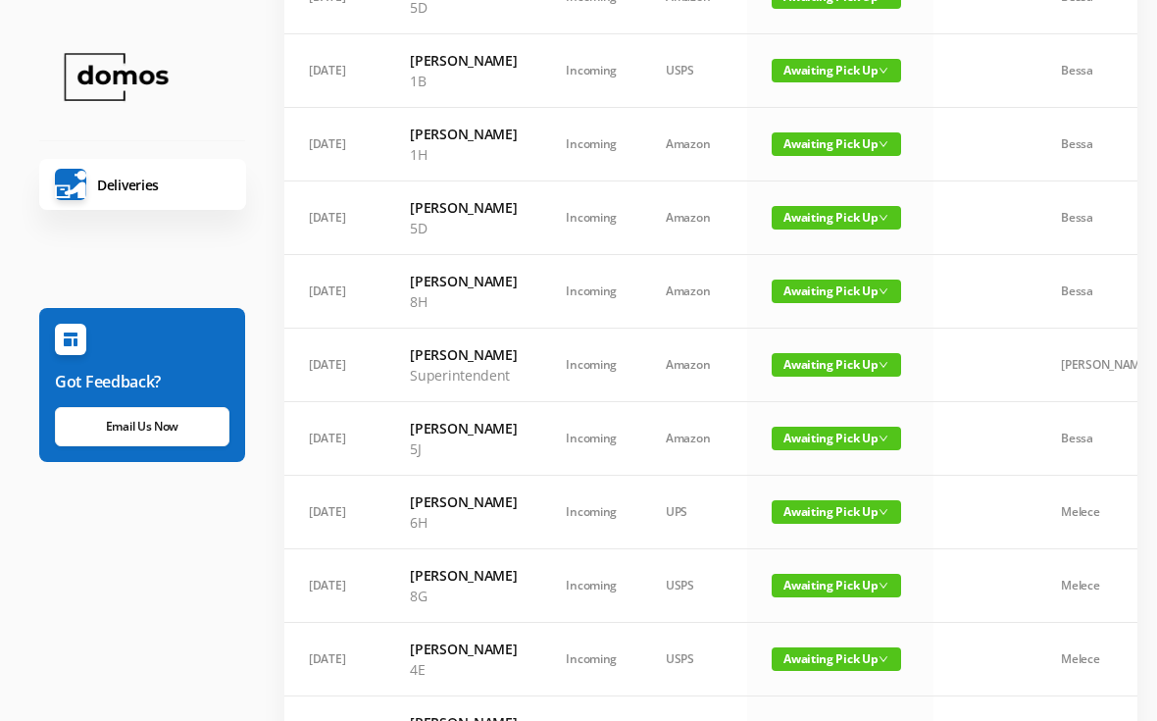
click at [810, 377] on span "Awaiting Pick Up" at bounding box center [836, 365] width 129 height 24
click at [809, 461] on link "Picked Up" at bounding box center [836, 464] width 128 height 31
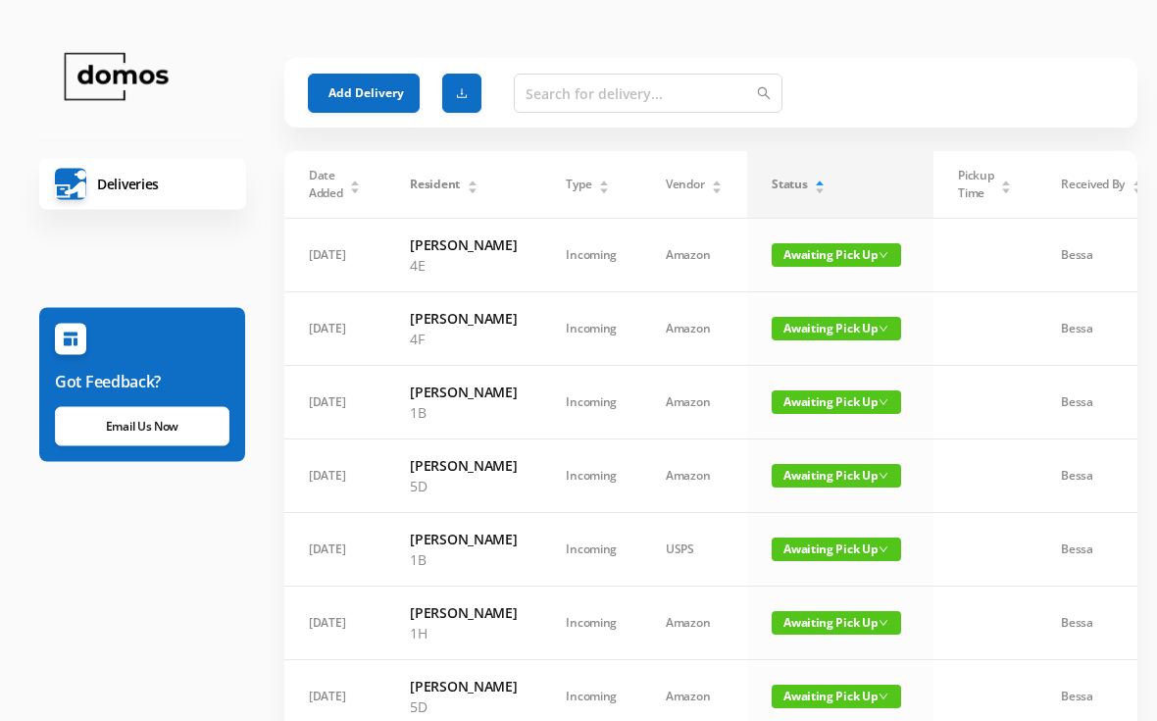
scroll to position [0, 0]
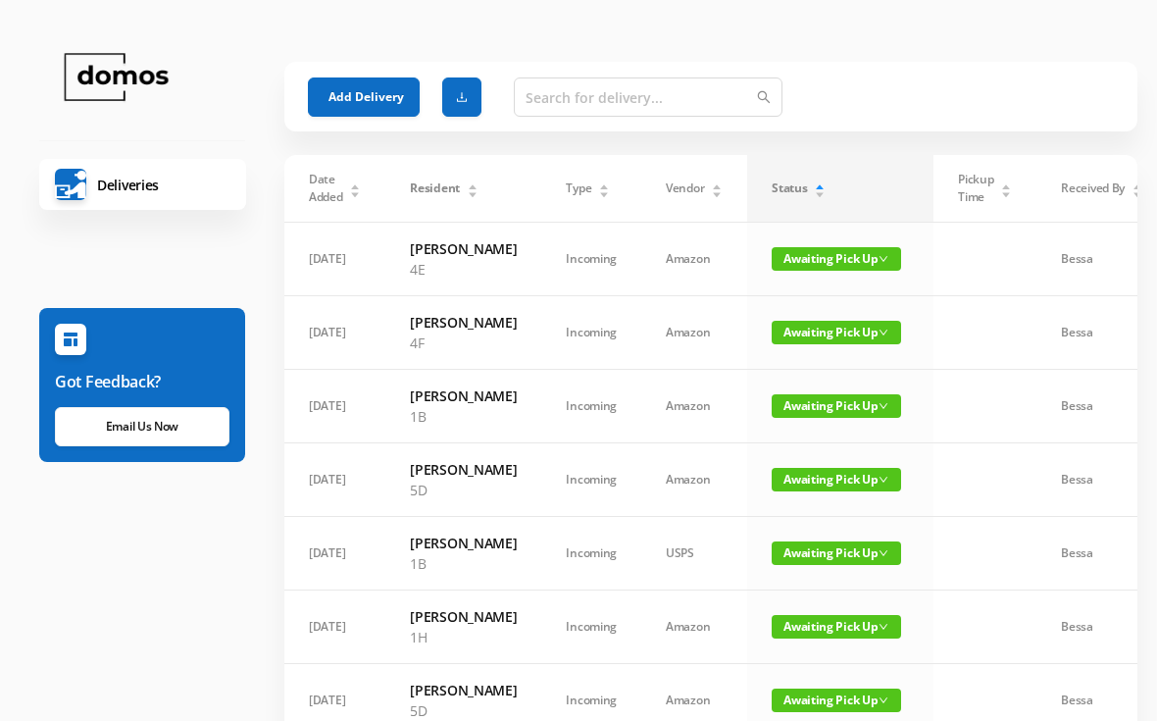
click at [377, 77] on button "Add Delivery" at bounding box center [364, 96] width 112 height 39
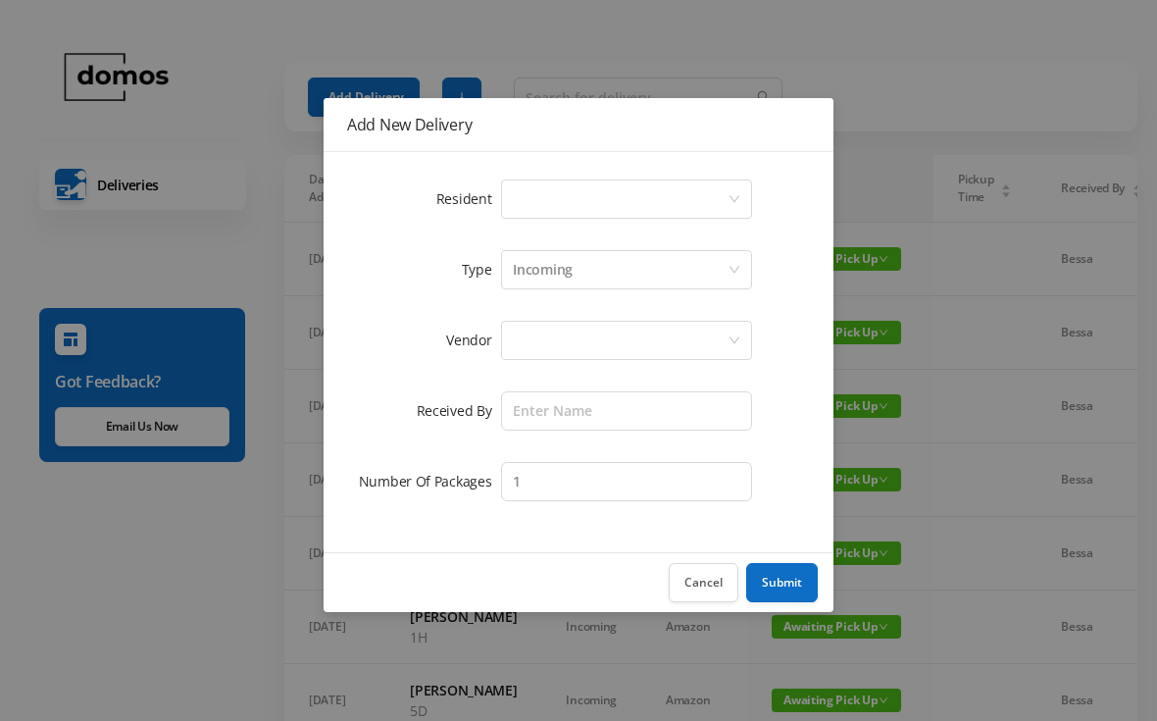
click at [572, 194] on div "Select a person" at bounding box center [620, 198] width 215 height 37
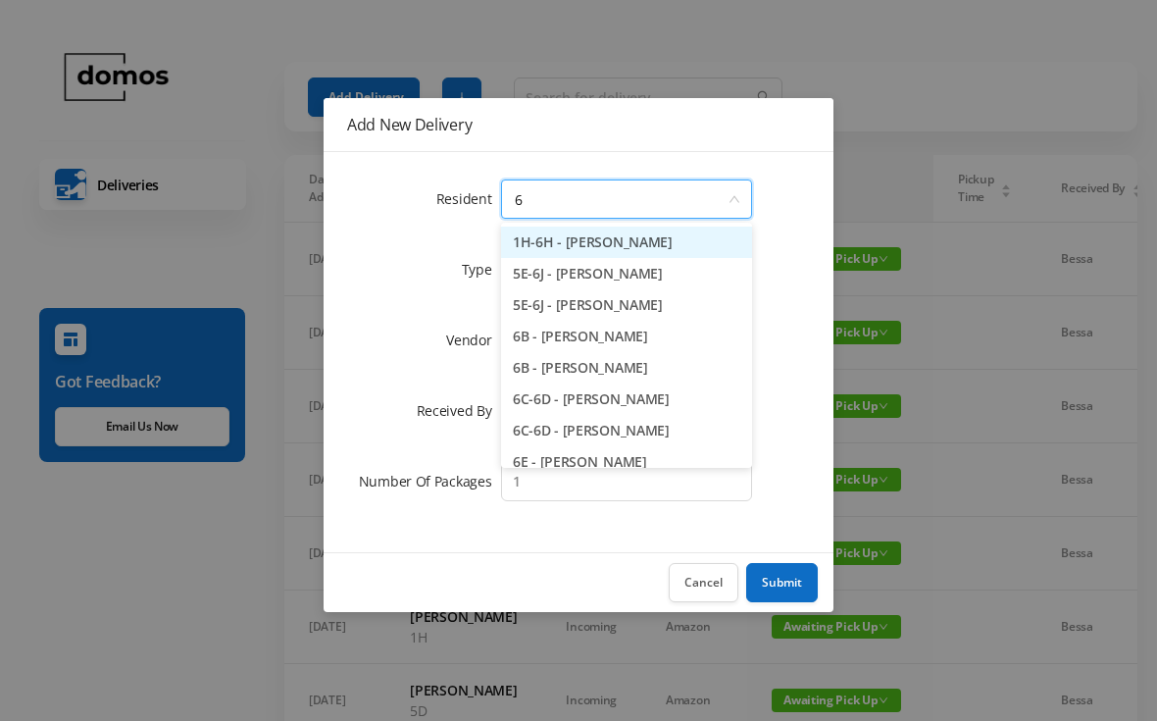
type input "6h"
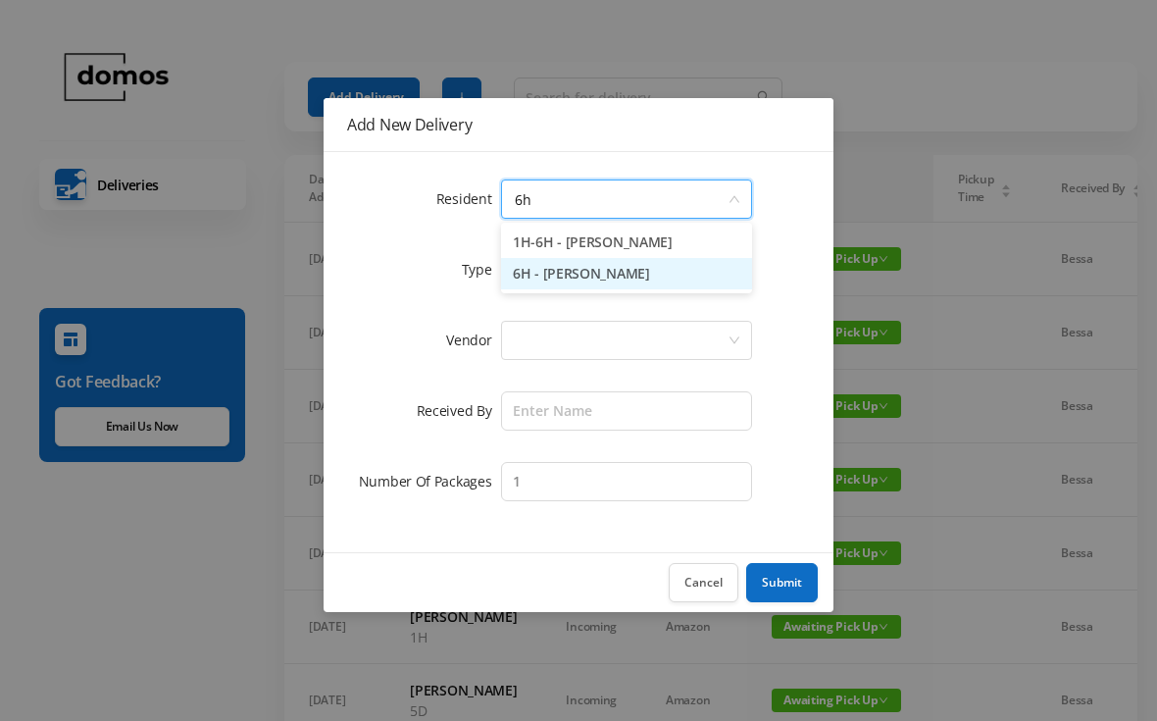
click at [632, 282] on li "6H - [PERSON_NAME]" at bounding box center [626, 273] width 251 height 31
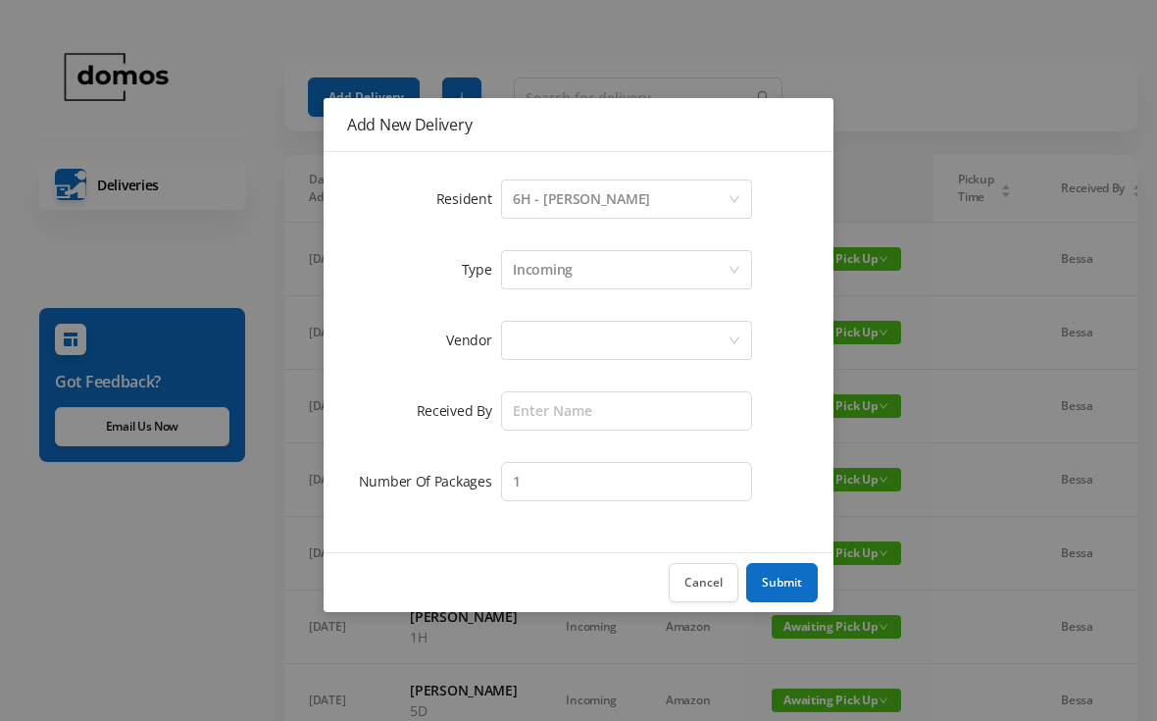
click at [636, 339] on div at bounding box center [620, 340] width 215 height 37
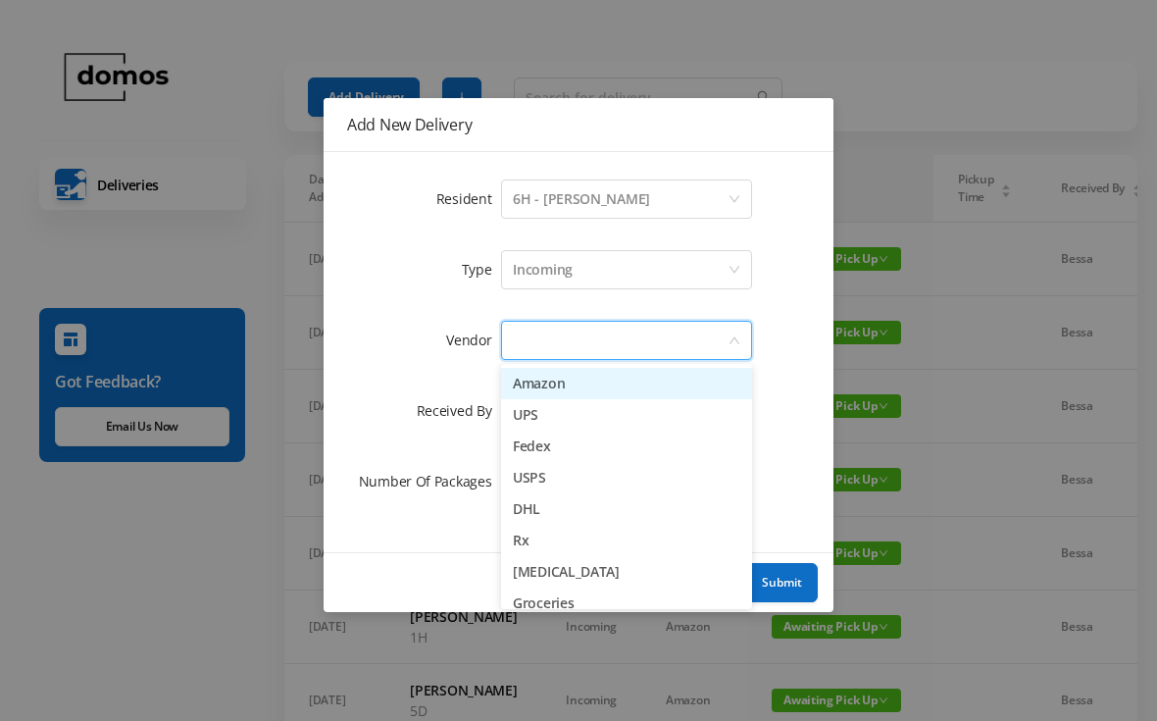
click at [568, 441] on li "Fedex" at bounding box center [626, 446] width 251 height 31
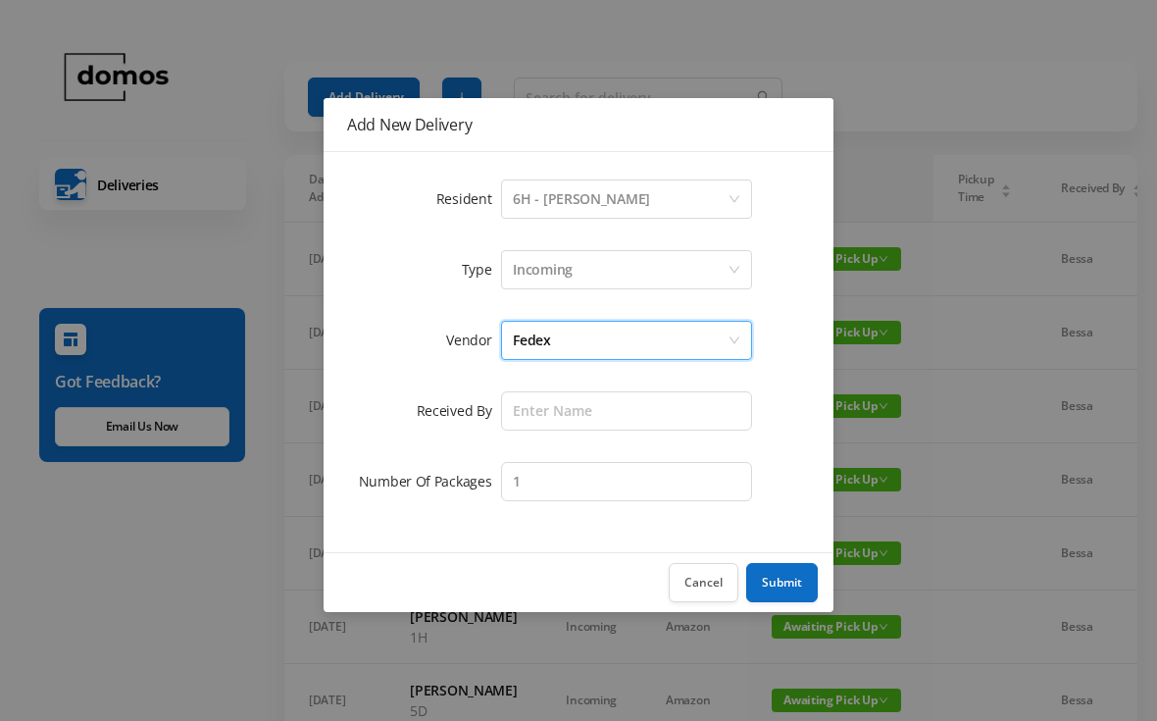
click at [605, 457] on form "Resident Select a person 6H - [PERSON_NAME] Type Incoming Vendor Fedex Received…" at bounding box center [578, 341] width 463 height 330
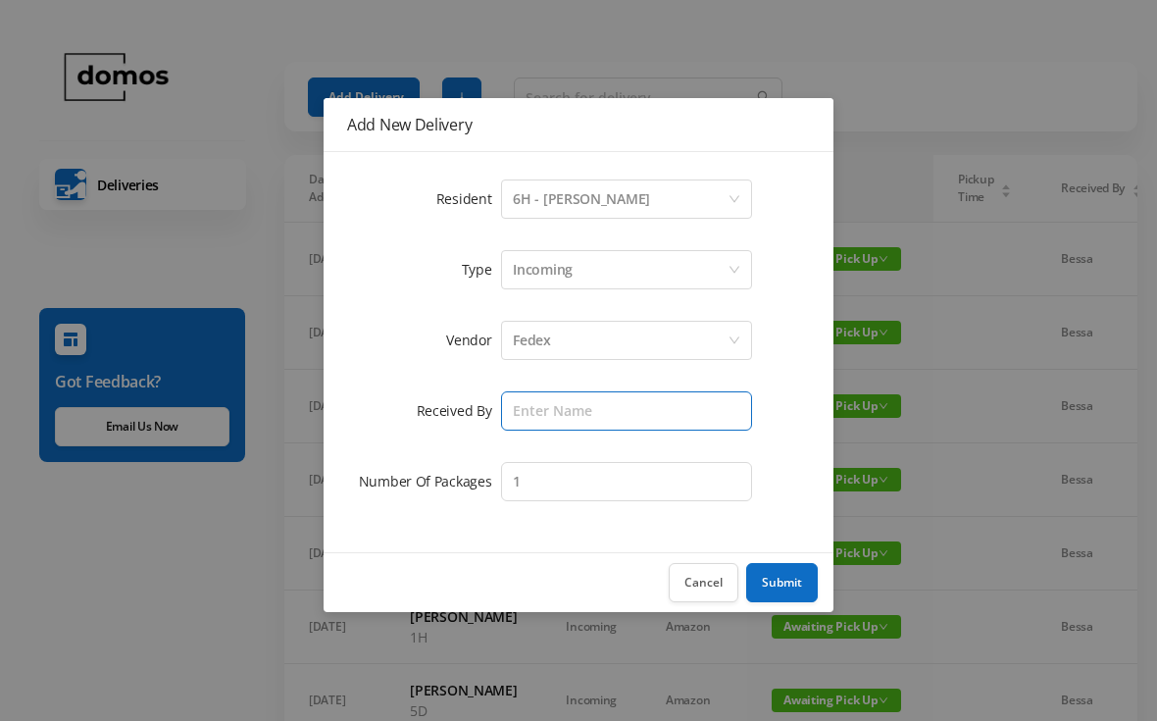
click at [610, 397] on input "text" at bounding box center [626, 410] width 251 height 39
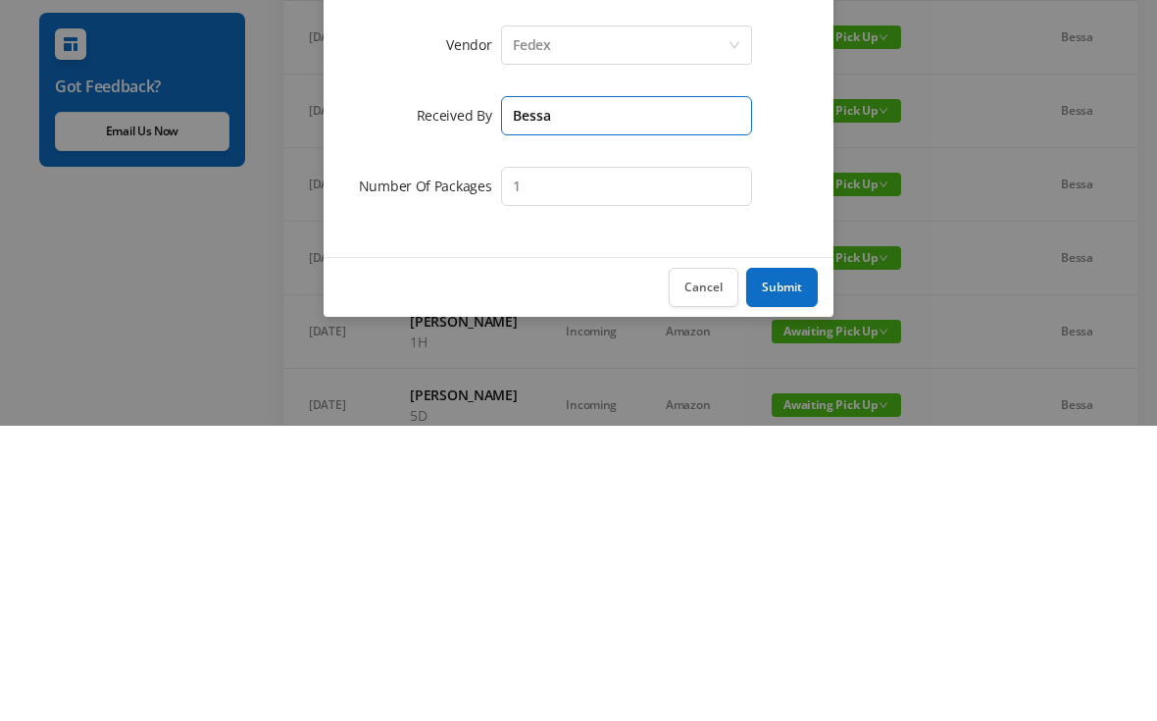
type input "Bessa"
click at [782, 563] on button "Submit" at bounding box center [782, 582] width 72 height 39
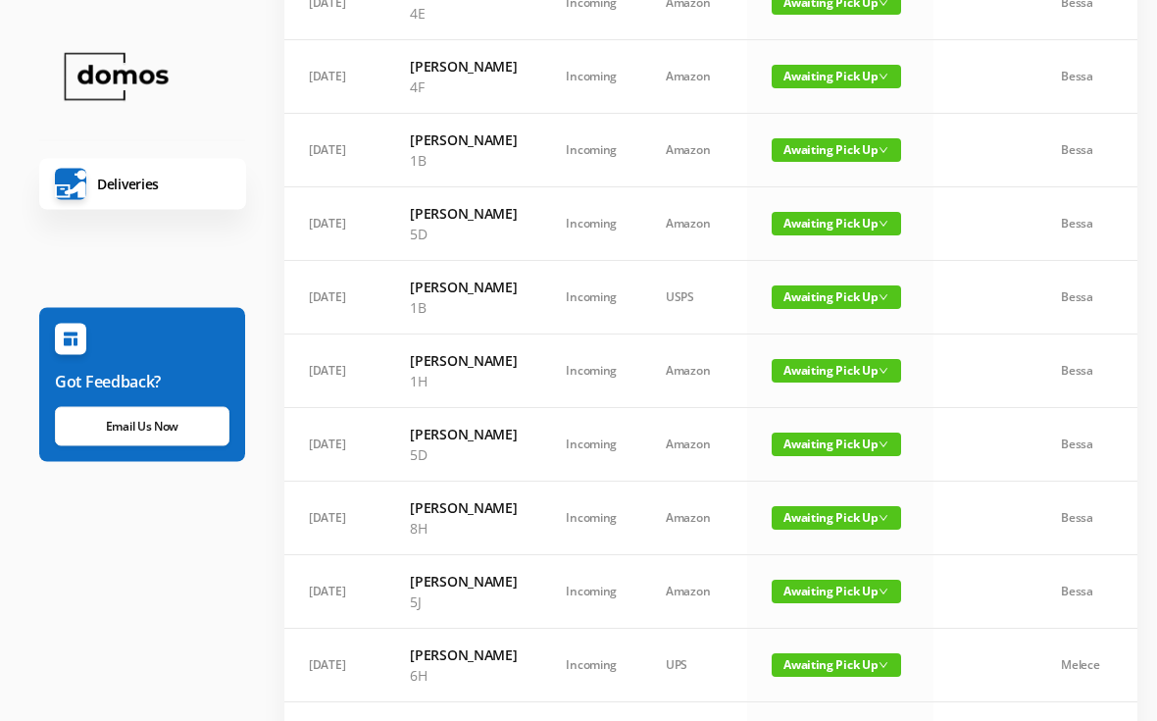
scroll to position [332, 0]
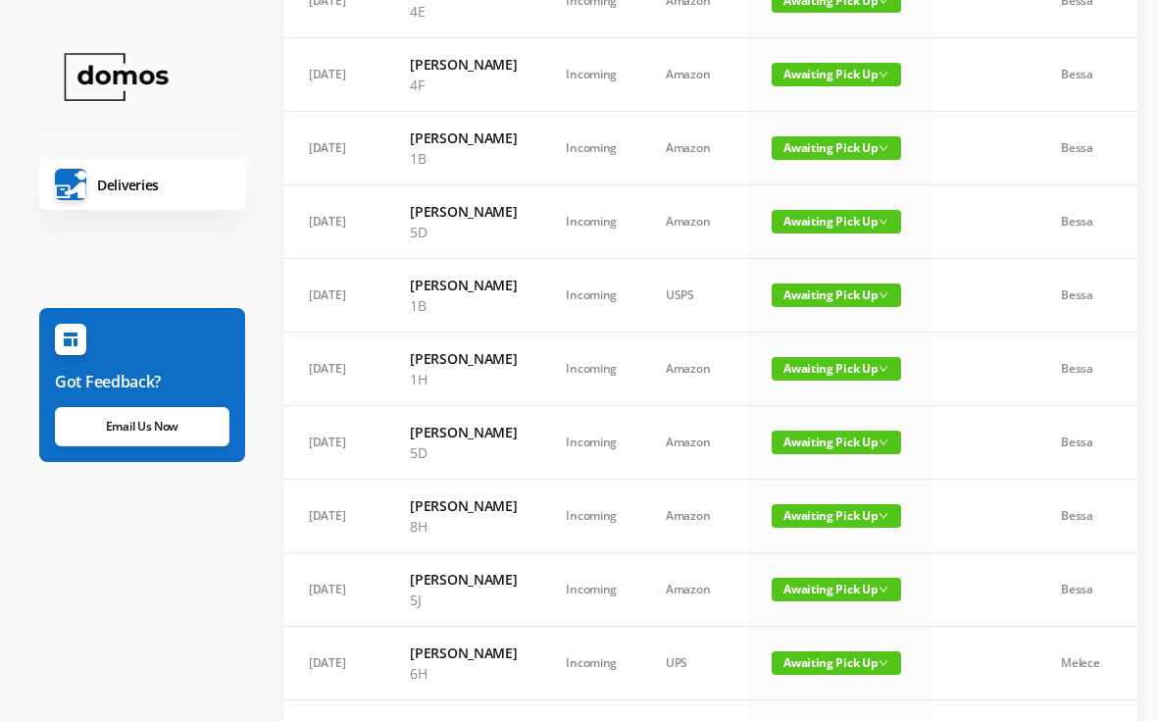
click at [816, 233] on span "Awaiting Pick Up" at bounding box center [836, 222] width 129 height 24
click at [819, 392] on link "Picked Up" at bounding box center [819, 383] width 128 height 31
click at [817, 381] on span "Awaiting Pick Up" at bounding box center [836, 369] width 129 height 24
click at [822, 530] on link "Picked Up" at bounding box center [825, 530] width 128 height 31
